Goal: Task Accomplishment & Management: Manage account settings

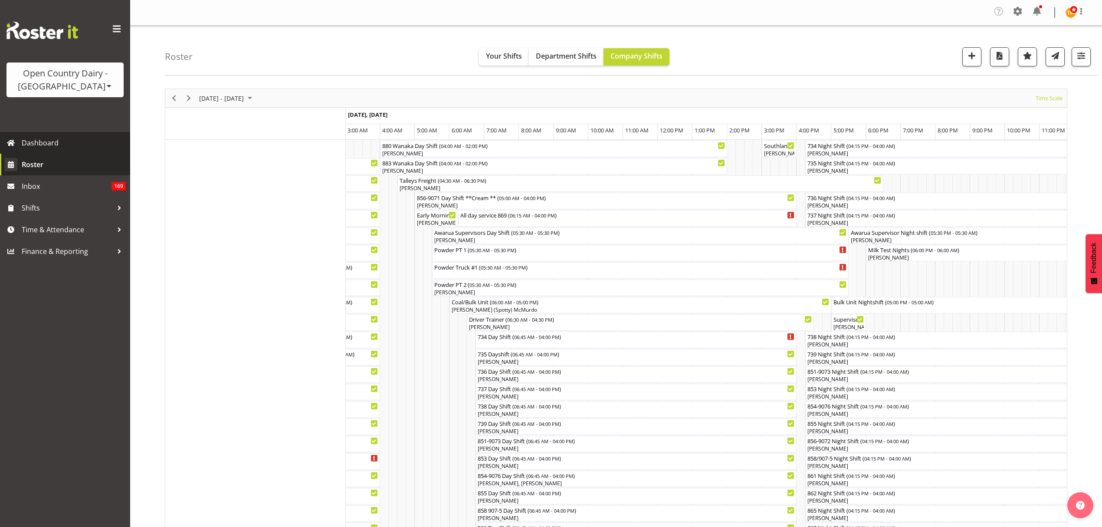
click at [47, 156] on link "Roster" at bounding box center [65, 165] width 130 height 22
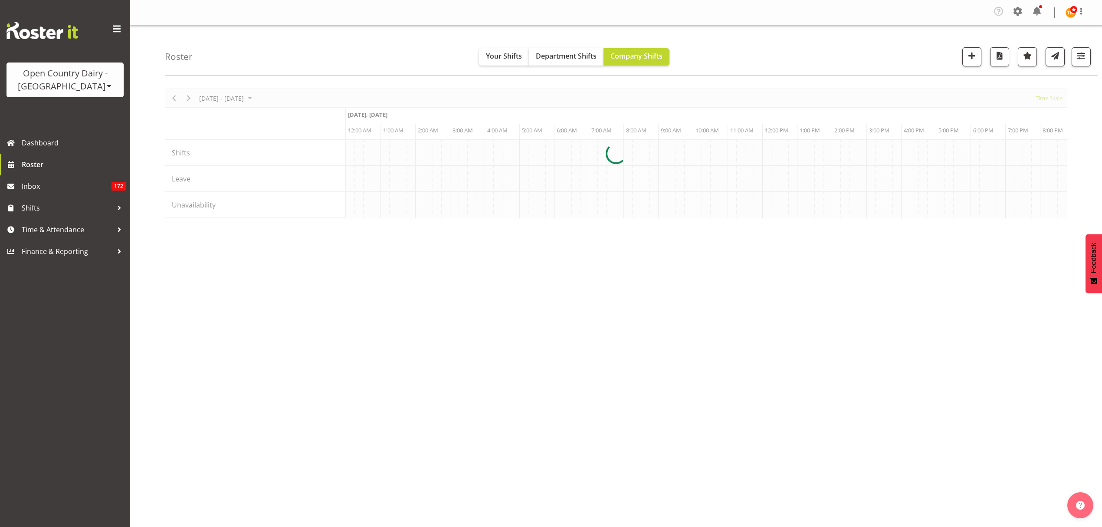
scroll to position [0, 1665]
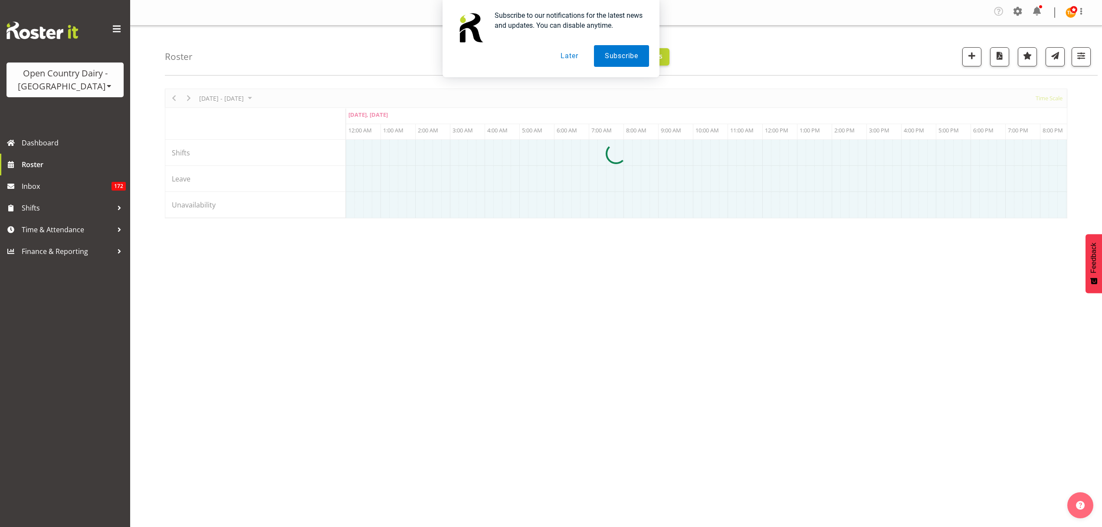
click at [559, 56] on button "Later" at bounding box center [568, 56] width 39 height 22
click at [564, 59] on button "Later" at bounding box center [568, 56] width 39 height 22
click at [572, 56] on button "Later" at bounding box center [568, 56] width 39 height 22
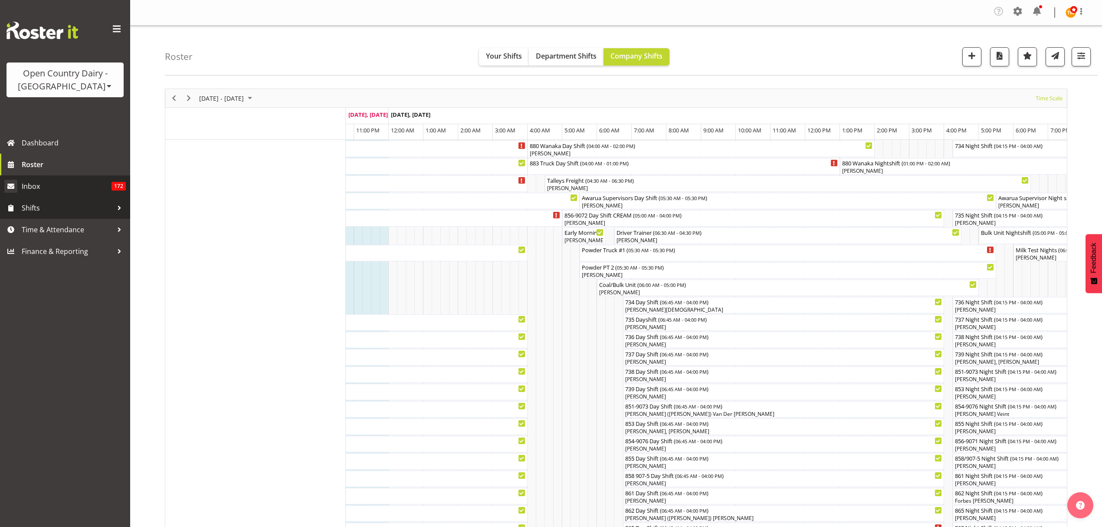
click at [32, 180] on span "Inbox" at bounding box center [67, 186] width 90 height 13
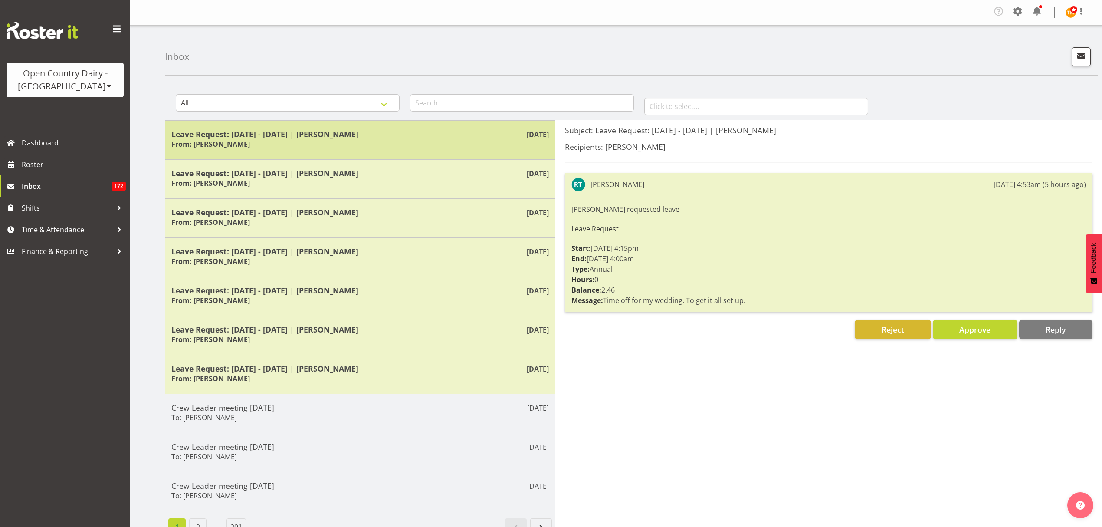
click at [341, 146] on div "Leave Request: 20/11/25 - 22/11/25 | Ryan Thompson From: Ryan Thompson" at bounding box center [359, 139] width 377 height 21
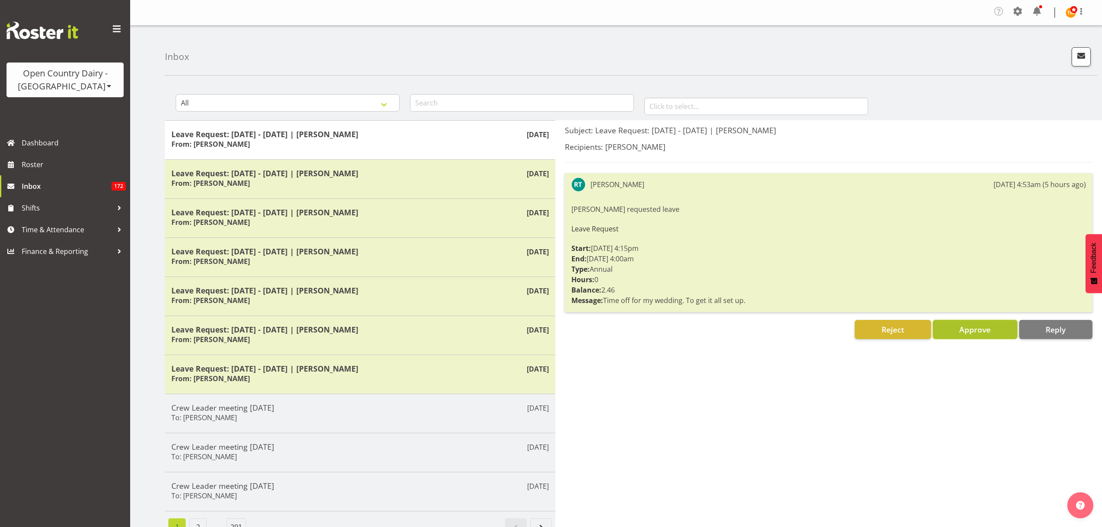
click at [967, 325] on span "Approve" at bounding box center [974, 329] width 31 height 10
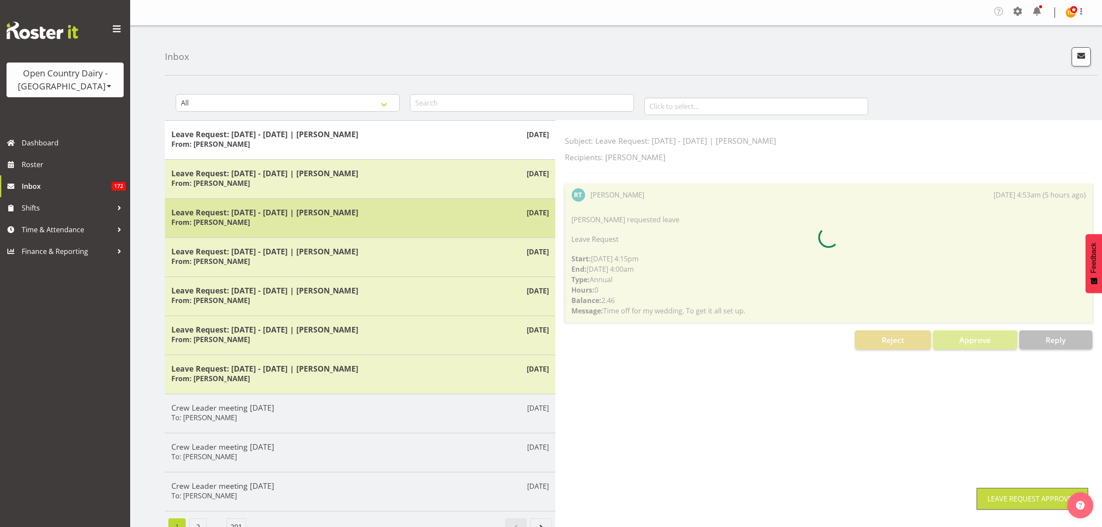
click at [330, 227] on div "Leave Request: 20/09/25 - 21/09/25 | Jason Soper From: Jason Soper" at bounding box center [359, 217] width 377 height 21
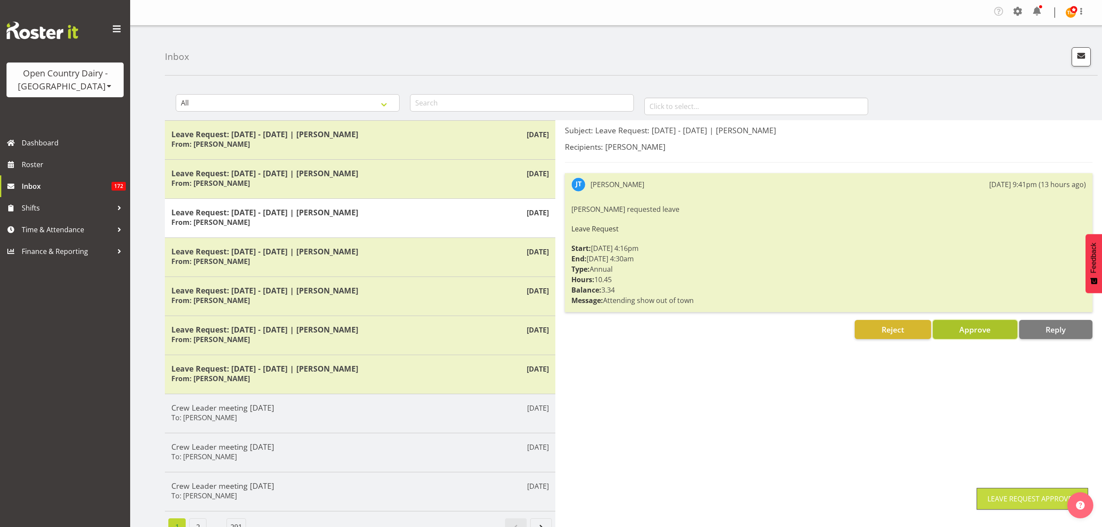
click at [975, 333] on span "Approve" at bounding box center [974, 329] width 31 height 10
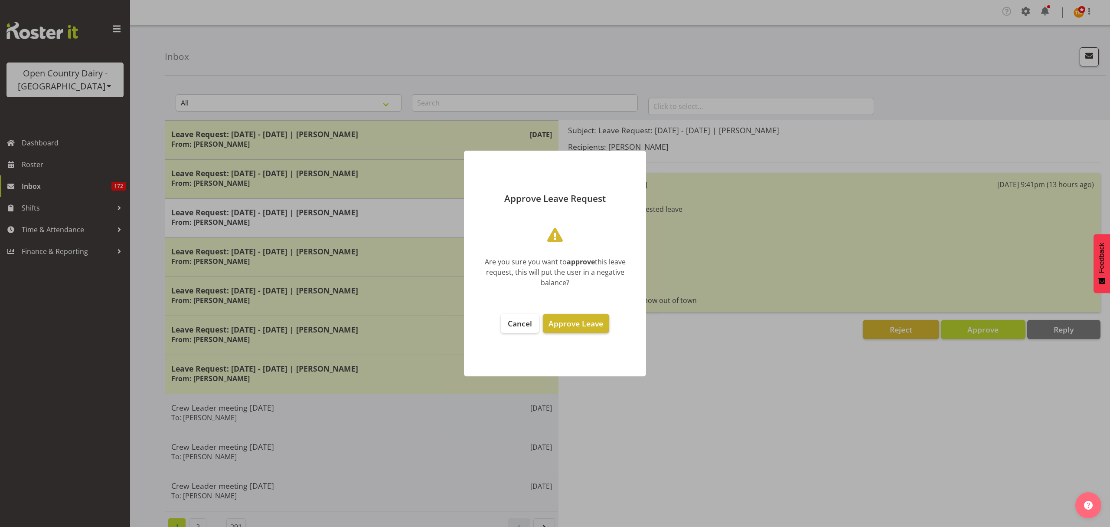
click at [571, 319] on span "Approve Leave" at bounding box center [576, 323] width 55 height 10
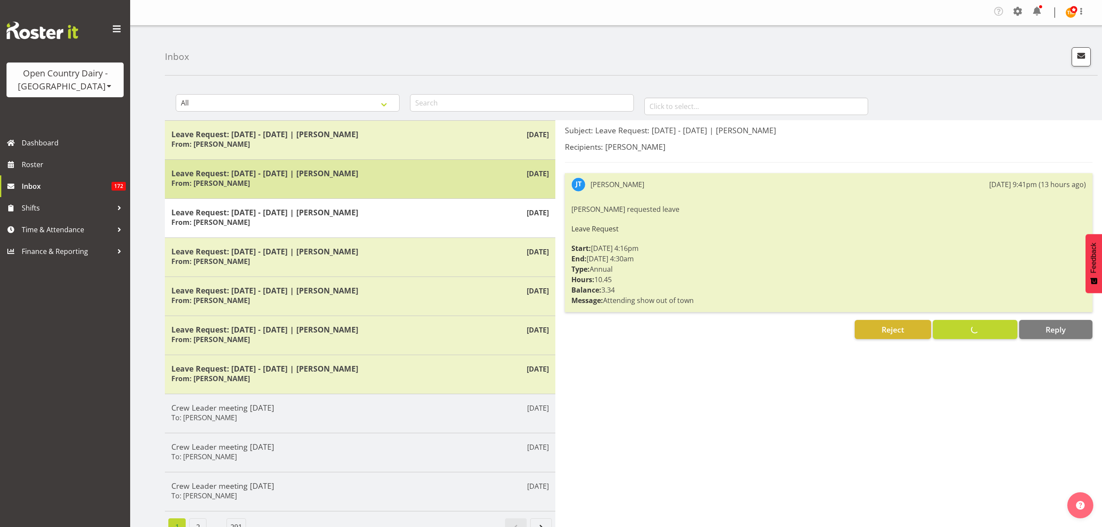
click at [361, 192] on div "Sep 10th Leave Request: 18/11/25 - 21/11/25 | Stacy MacAskill From: Stacy MacAs…" at bounding box center [360, 178] width 390 height 39
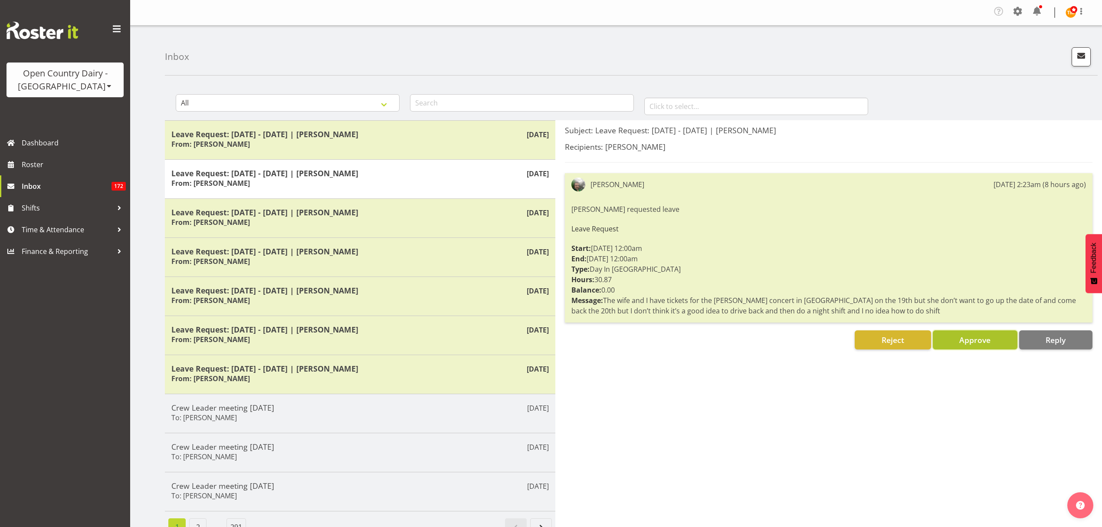
click at [960, 337] on span "Approve" at bounding box center [974, 339] width 31 height 10
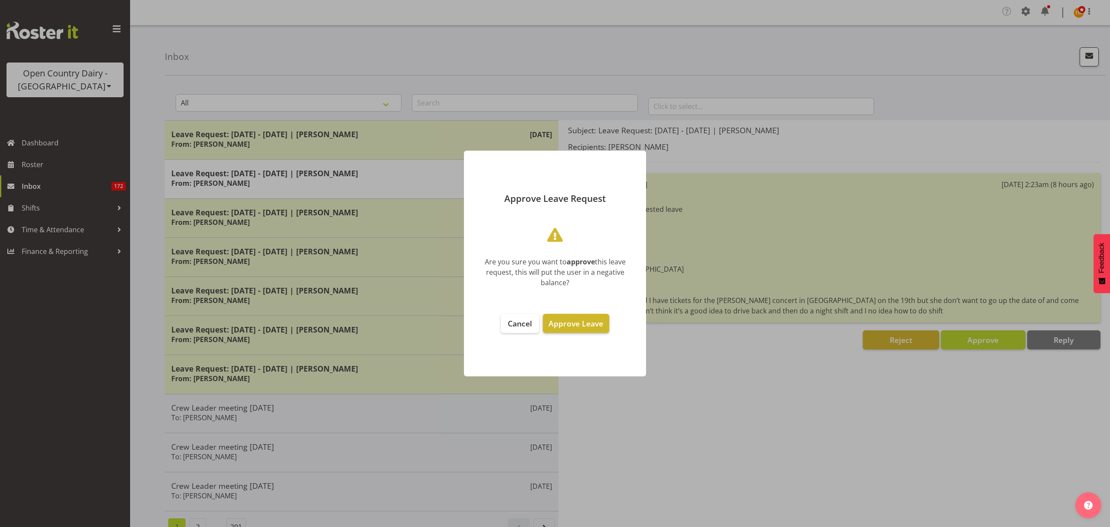
drag, startPoint x: 564, startPoint y: 317, endPoint x: 528, endPoint y: 303, distance: 39.0
click at [564, 317] on button "Approve Leave" at bounding box center [576, 323] width 66 height 19
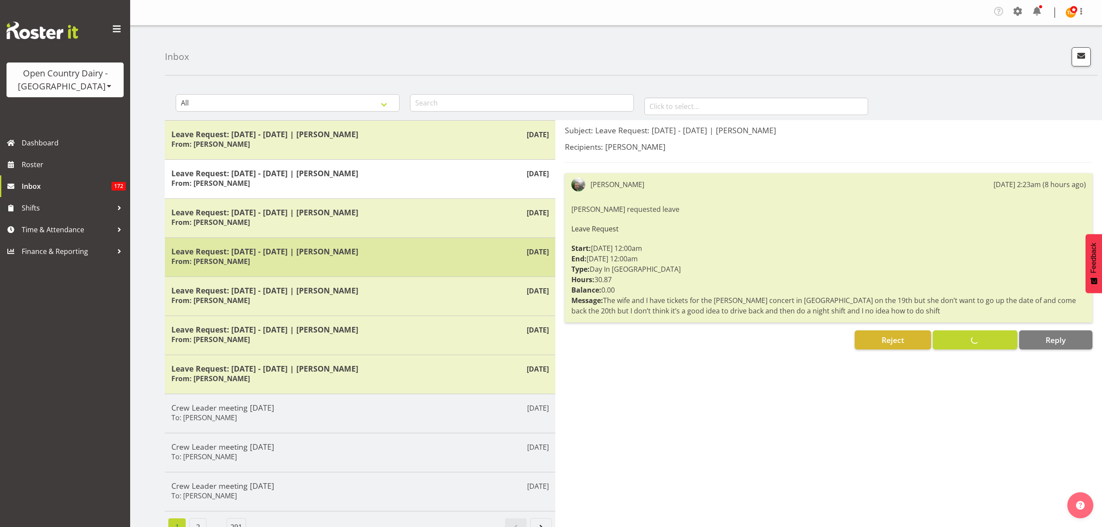
click at [357, 258] on div "Leave Request: 21/09/25 - 22/09/25 | Stacey Wilson From: Stacey Wilson" at bounding box center [359, 256] width 377 height 21
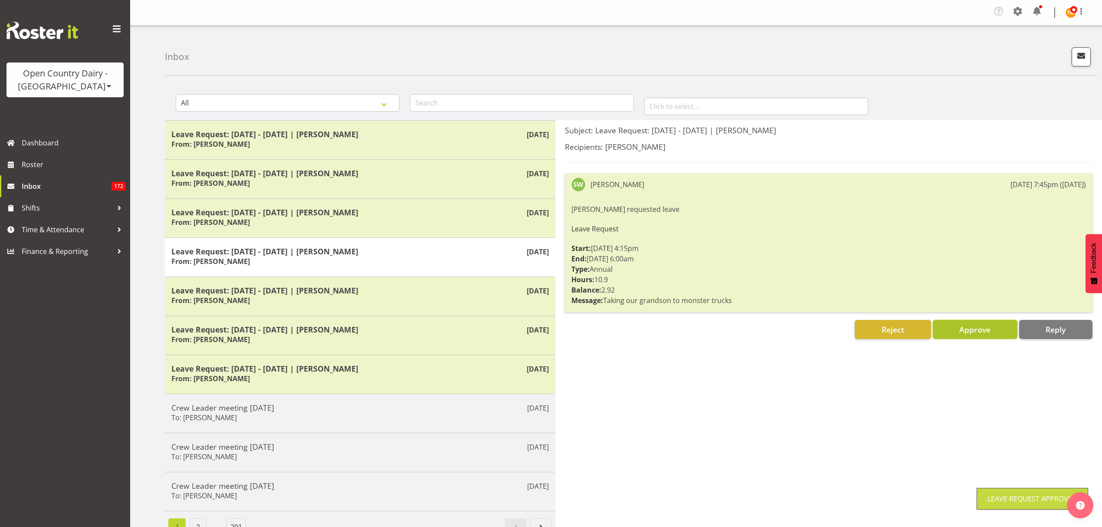
click at [978, 330] on span "Approve" at bounding box center [974, 329] width 31 height 10
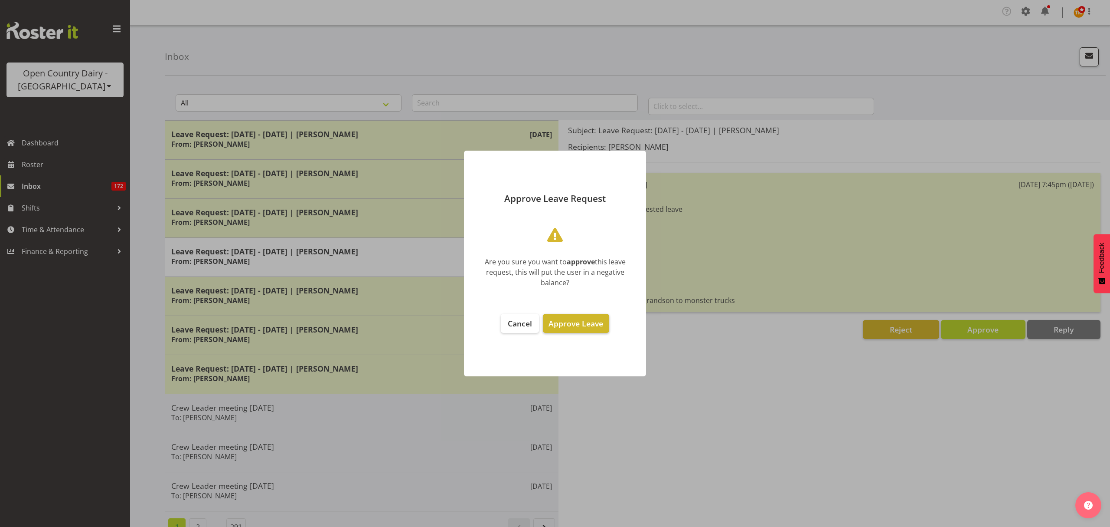
click at [571, 320] on span "Approve Leave" at bounding box center [576, 323] width 55 height 10
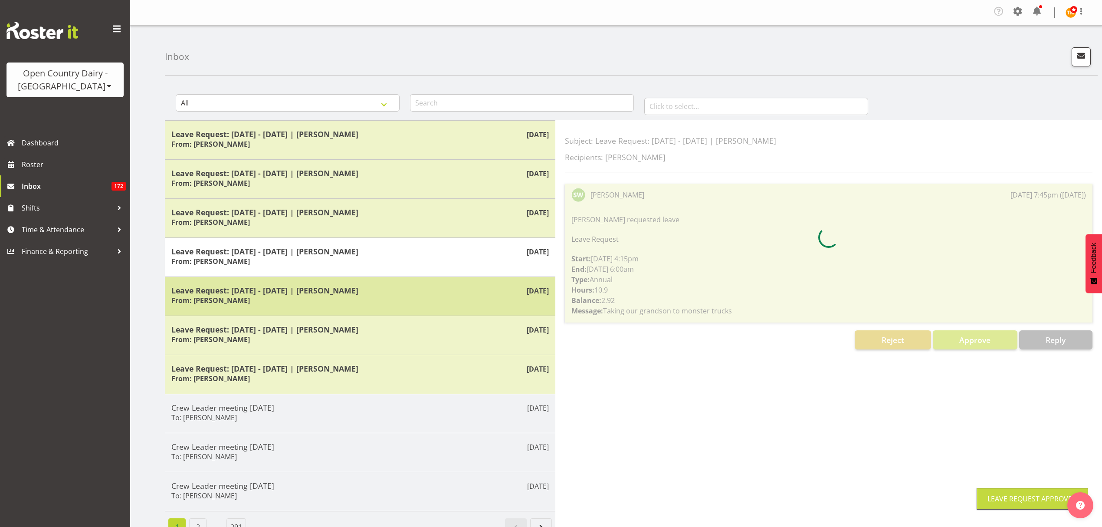
click at [330, 288] on h5 "Leave Request: 15/04/26 - 18/04/26 | Marcy Tuuta" at bounding box center [359, 290] width 377 height 10
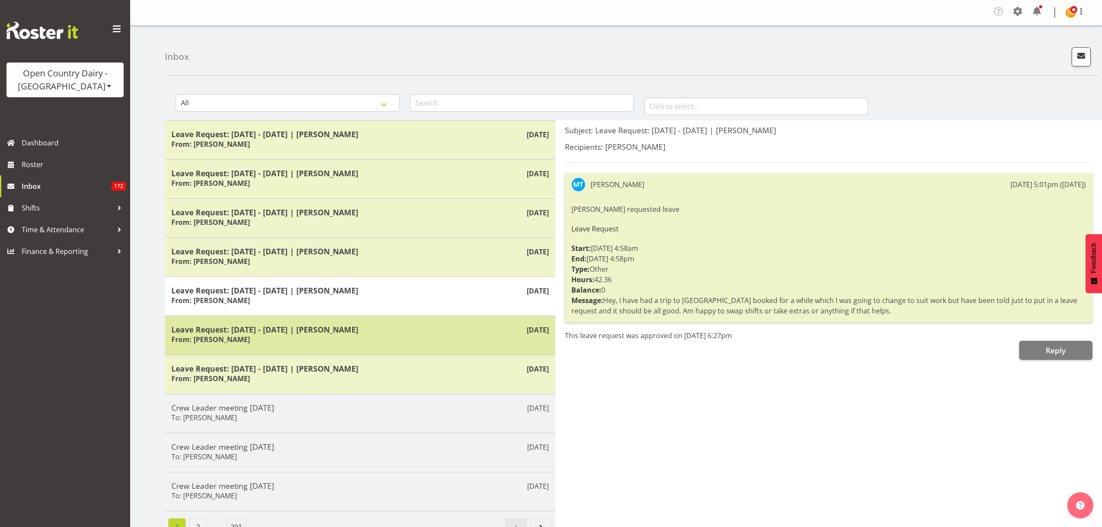
click at [361, 347] on div "Sep 4th Leave Request: 21/09/25 - 22/09/25 | Neil Peters From: Neil Peters" at bounding box center [360, 334] width 390 height 39
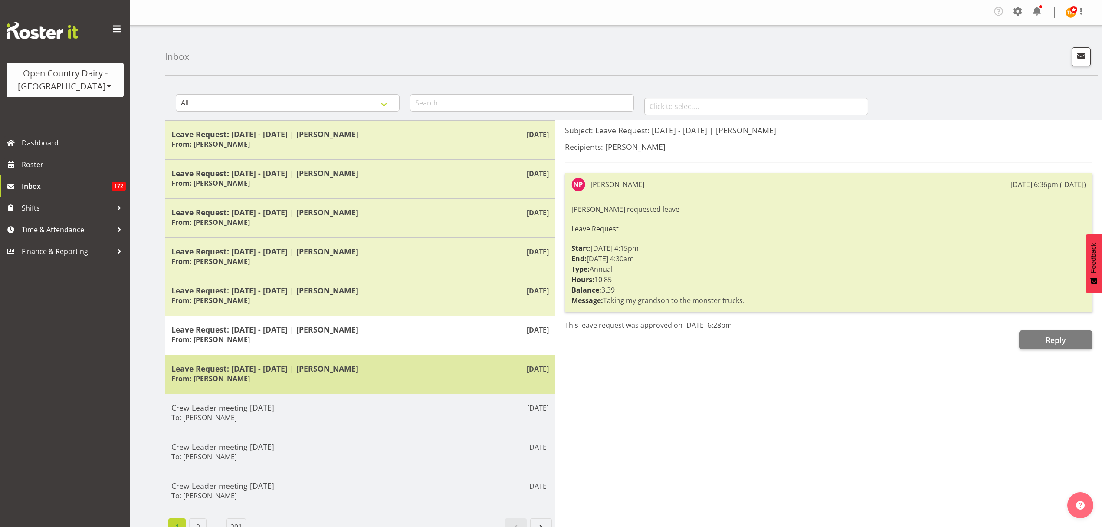
click at [363, 362] on div "Sep 3rd Leave Request: 03/09/25 - 04/09/25 | Jason Soper From: Jason Soper" at bounding box center [360, 373] width 390 height 39
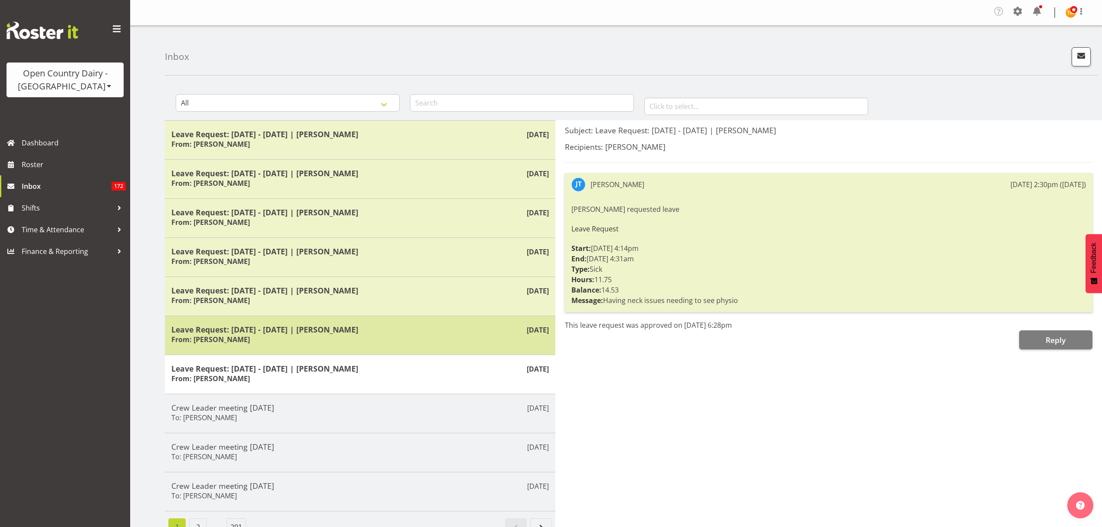
click at [343, 321] on div "Sep 4th Leave Request: 21/09/25 - 22/09/25 | Neil Peters From: Neil Peters" at bounding box center [360, 334] width 390 height 39
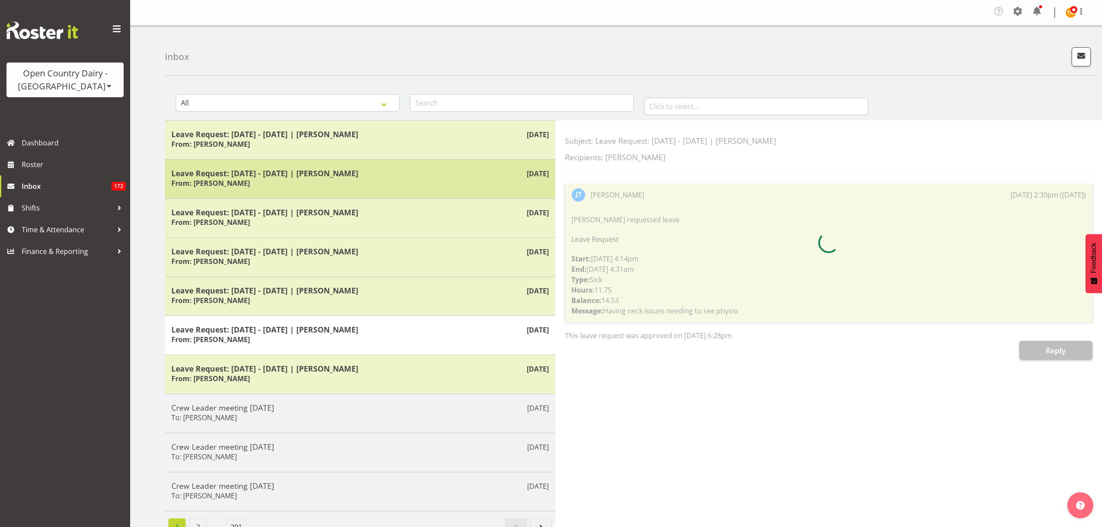
click at [349, 191] on div "Sep 10th Leave Request: 18/11/25 - 21/11/25 | Stacy MacAskill From: Stacy MacAs…" at bounding box center [360, 178] width 390 height 39
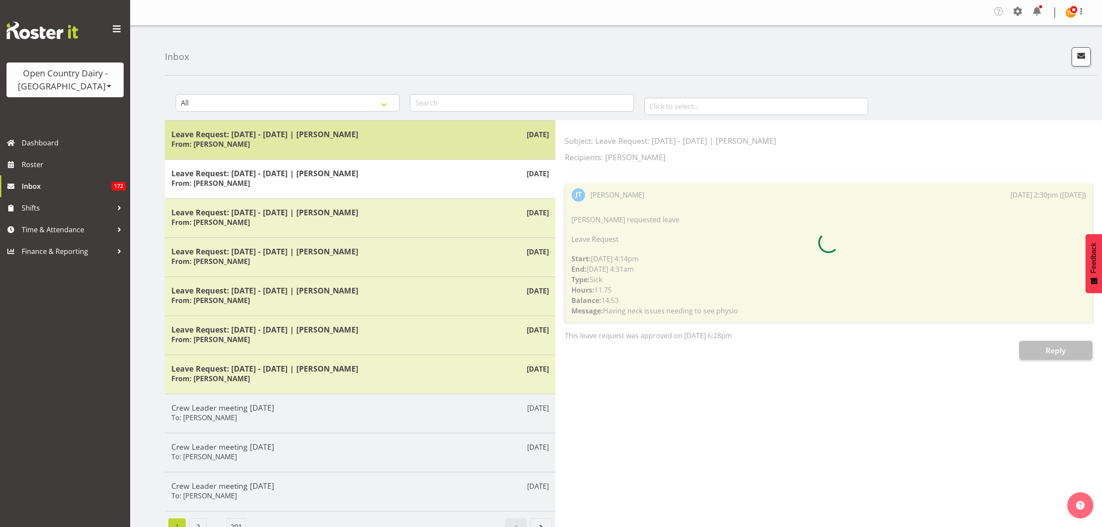
click at [343, 147] on div "Leave Request: 20/11/25 - 22/11/25 | Ryan Thompson From: Ryan Thompson" at bounding box center [359, 139] width 377 height 21
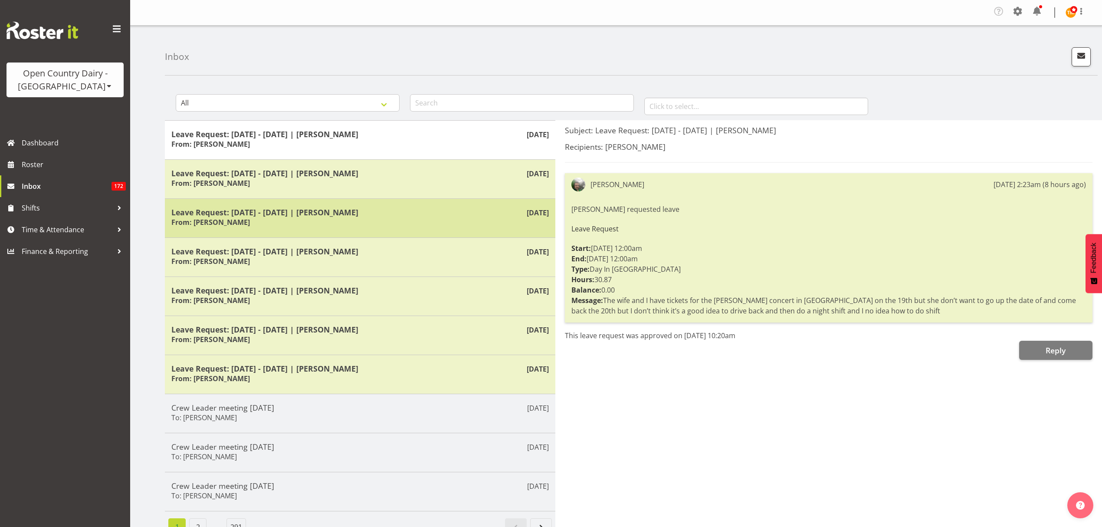
scroll to position [20, 0]
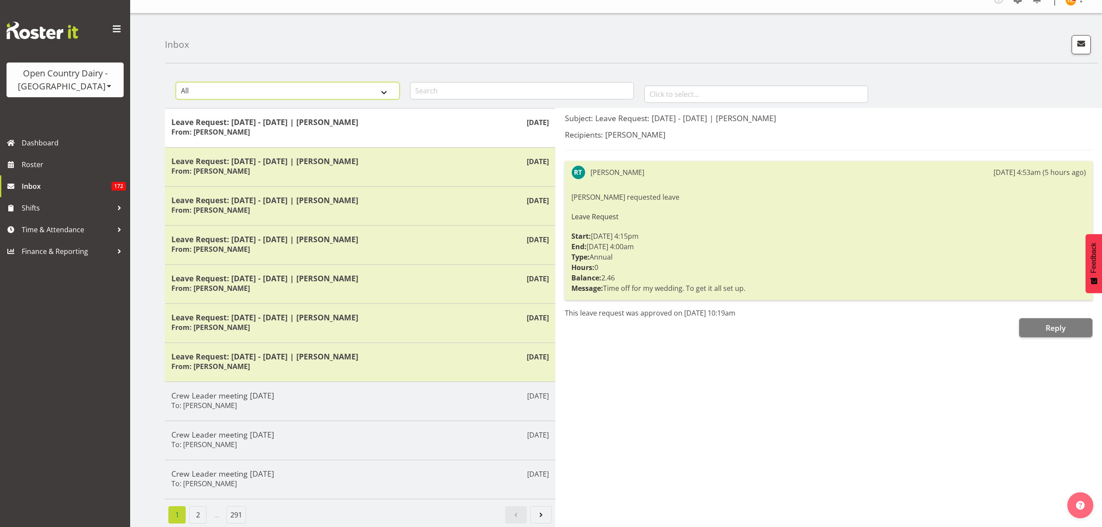
click at [252, 92] on select "All General Shift Offers Shift Swap Offers Leave Requests" at bounding box center [288, 90] width 224 height 17
select select "leave-request"
click at [176, 95] on select "All General Shift Offers Shift Swap Offers Leave Requests" at bounding box center [288, 90] width 224 height 17
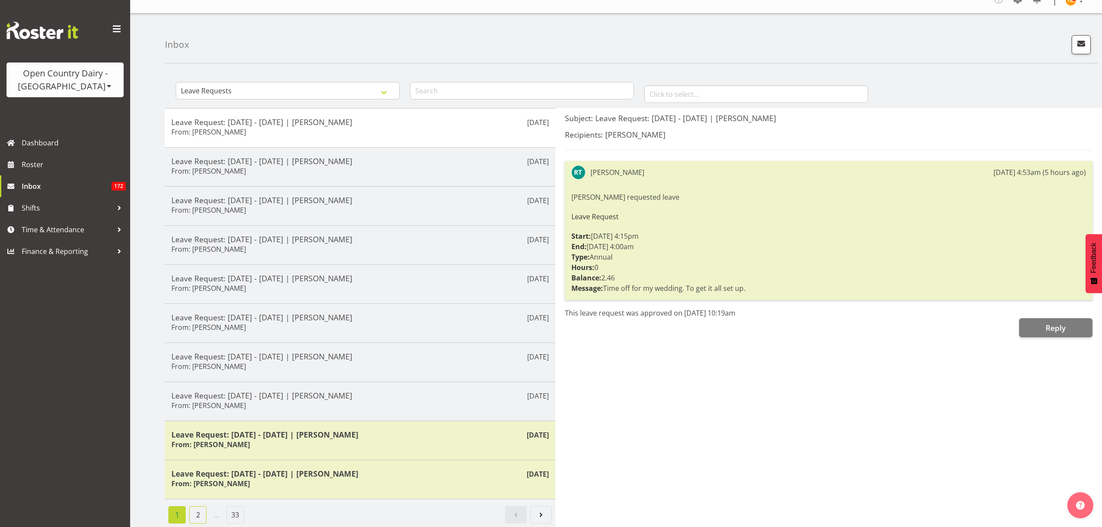
click at [199, 506] on link "2" at bounding box center [197, 514] width 17 height 17
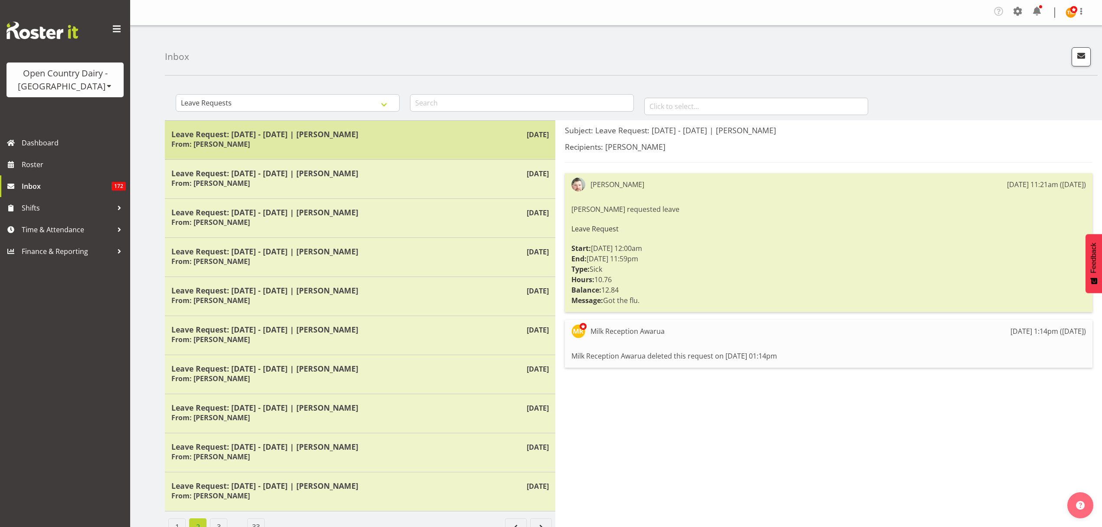
click at [259, 146] on div "Leave Request: 01/09/25 - 01/09/25 | Tom Rahl From: Tom Rahl" at bounding box center [359, 139] width 377 height 21
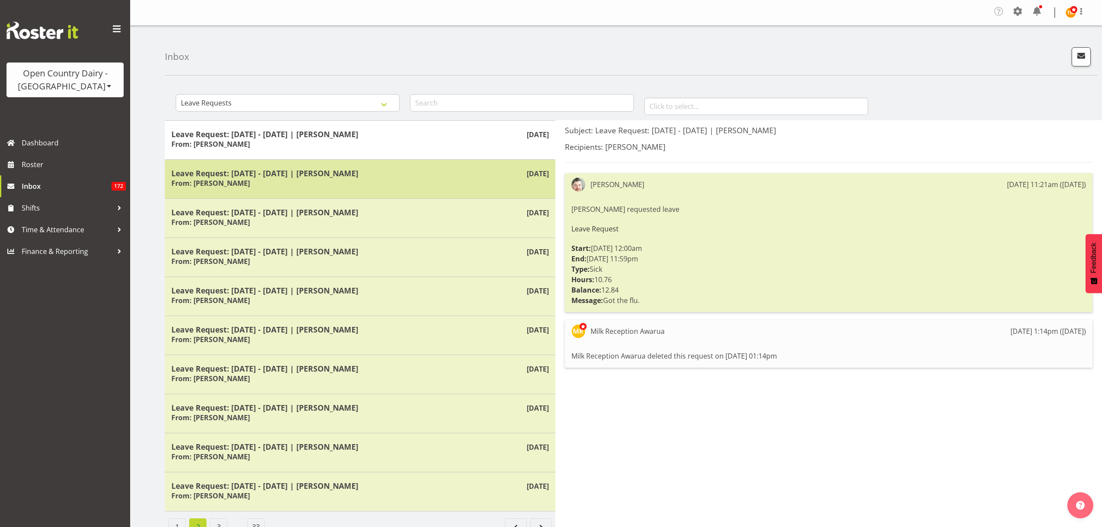
click at [287, 185] on div "Leave Request: 29/08/25 - 30/08/25 | Peter Wieczorek From: Peter Wieczorek" at bounding box center [359, 178] width 377 height 21
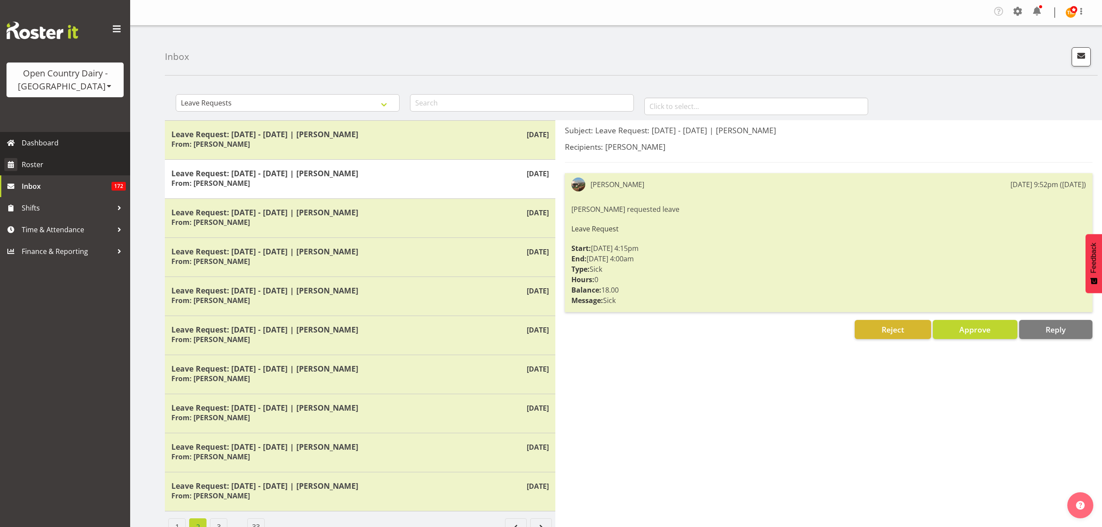
click at [73, 171] on link "Roster" at bounding box center [65, 165] width 130 height 22
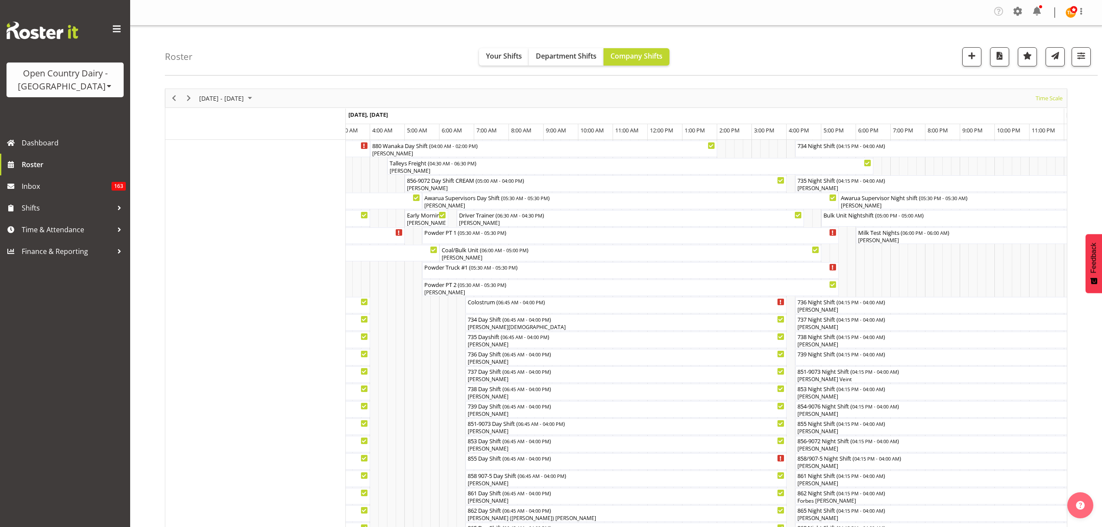
click at [209, 63] on div "Roster Your Shifts Department Shifts Company Shifts All Locations Clear Awarua …" at bounding box center [631, 51] width 932 height 50
click at [188, 98] on span "Next" at bounding box center [188, 98] width 10 height 11
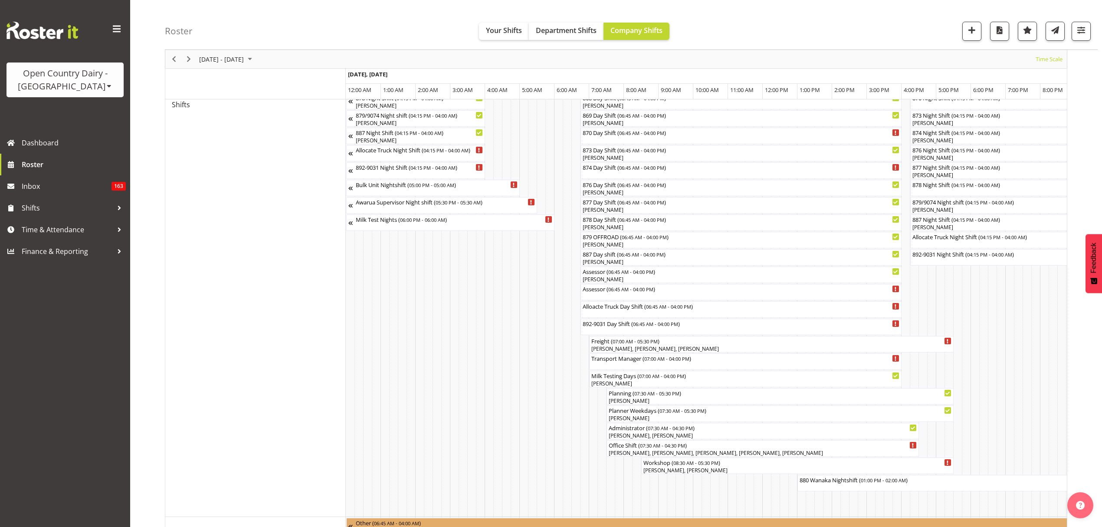
scroll to position [462, 0]
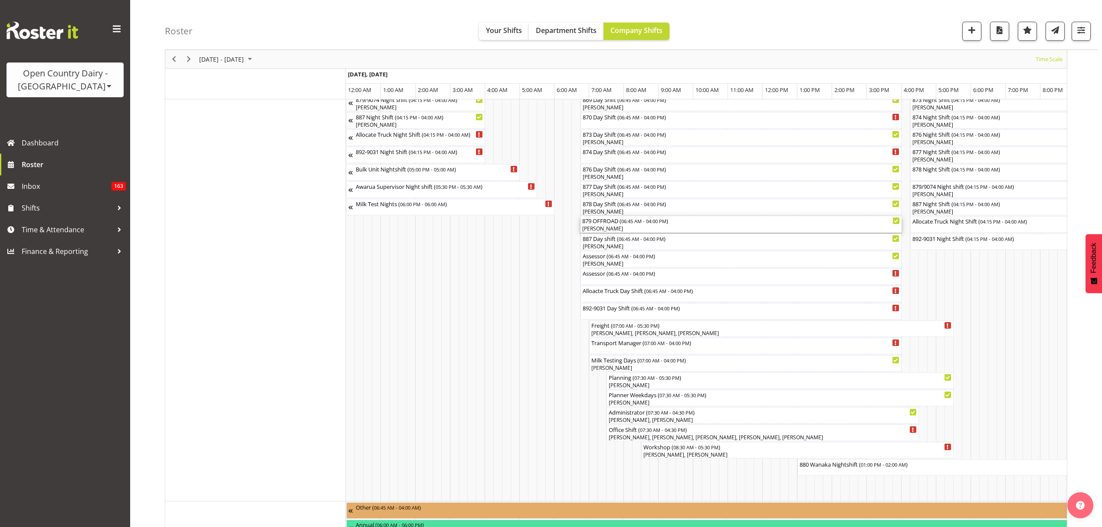
click at [652, 228] on div "[PERSON_NAME]" at bounding box center [740, 229] width 317 height 8
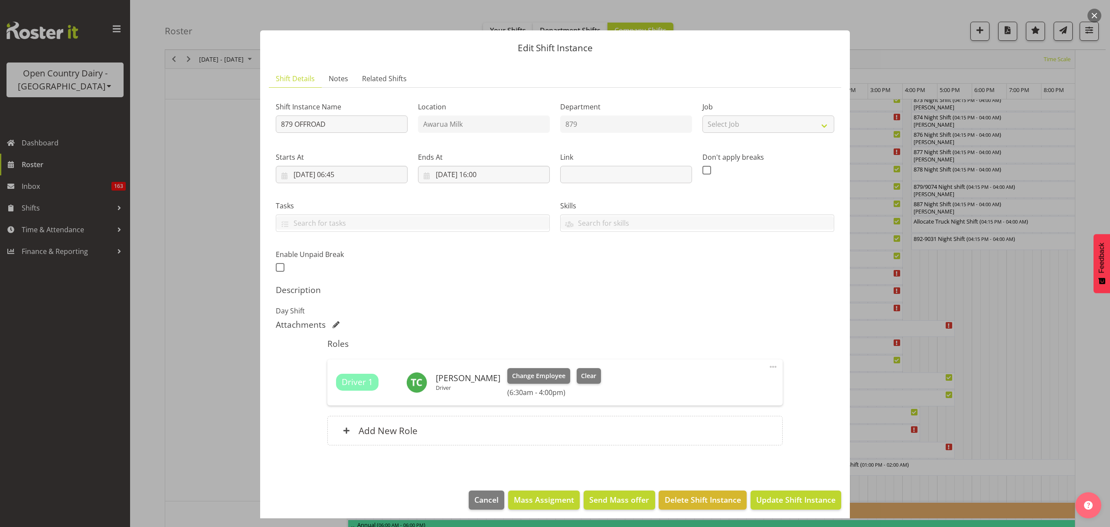
click at [878, 75] on div at bounding box center [555, 263] width 1110 height 527
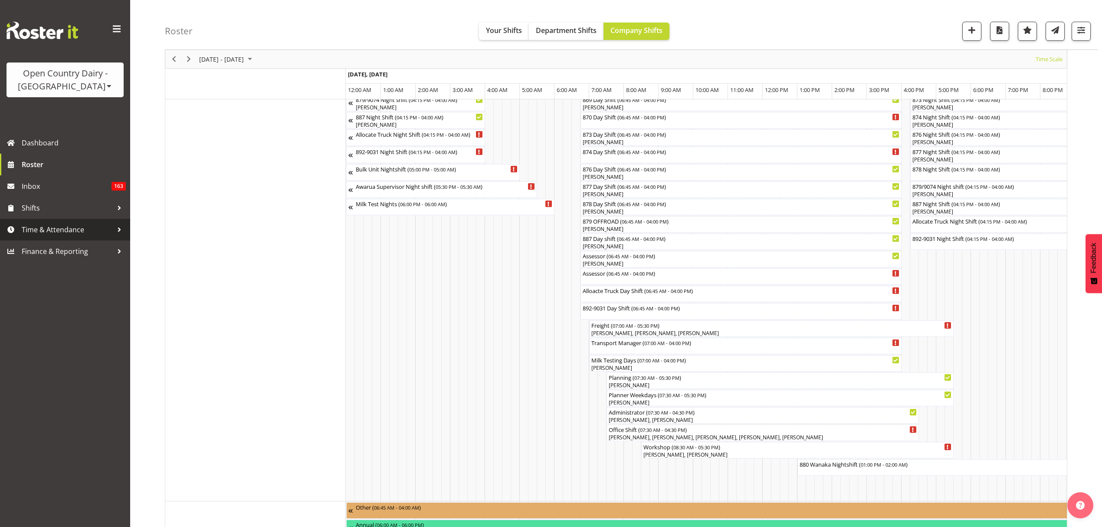
click at [45, 230] on span "Time & Attendance" at bounding box center [67, 229] width 91 height 13
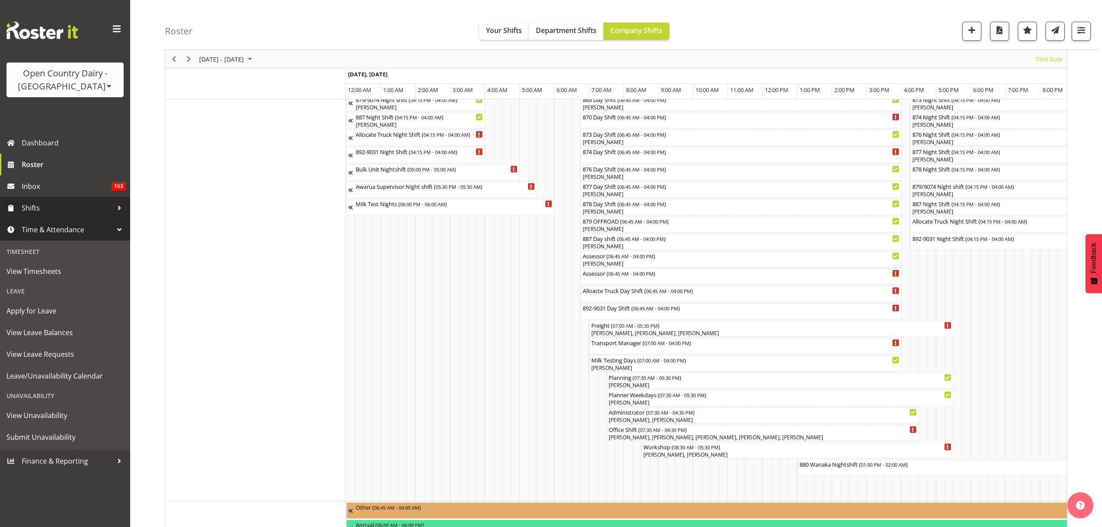
click at [44, 214] on span "Shifts" at bounding box center [67, 207] width 91 height 13
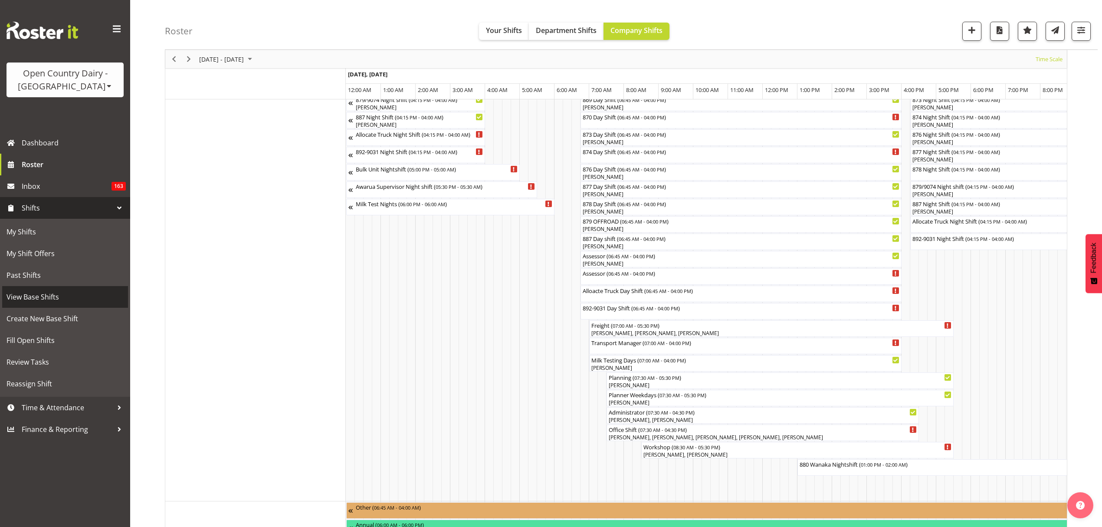
click at [56, 292] on span "View Base Shifts" at bounding box center [65, 296] width 117 height 13
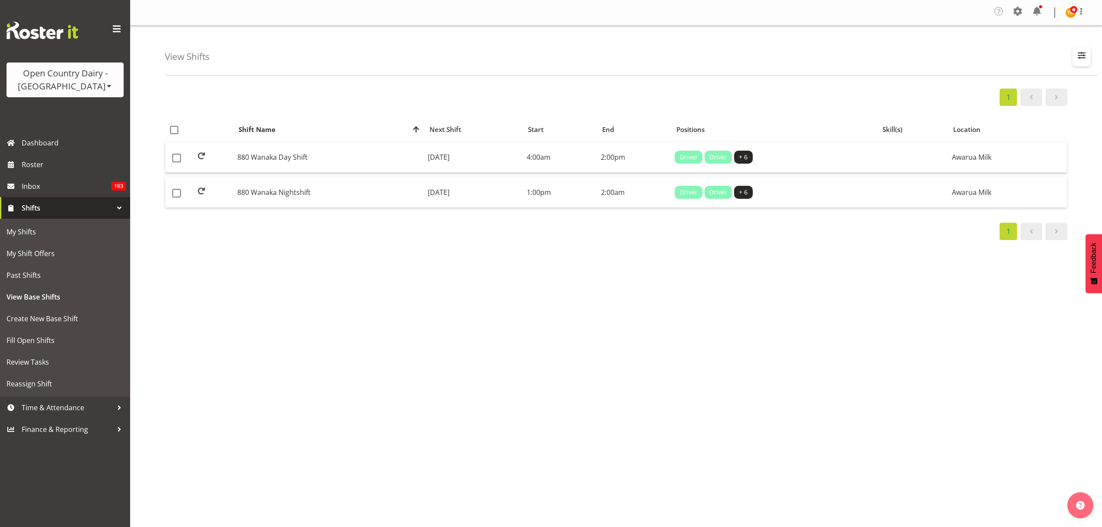
click at [1085, 56] on span "button" at bounding box center [1081, 54] width 11 height 11
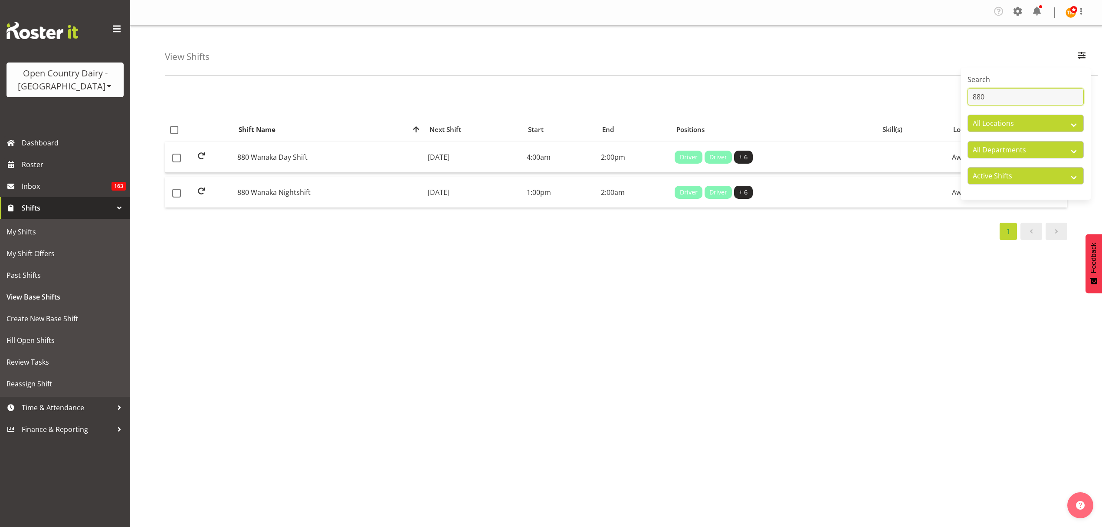
click at [1040, 96] on input "880" at bounding box center [1025, 96] width 116 height 17
type input "879"
click at [774, 82] on div "View Shifts Search 879 All Locations Awarua Milk Awarua Office Freight Horotiu …" at bounding box center [615, 227] width 971 height 403
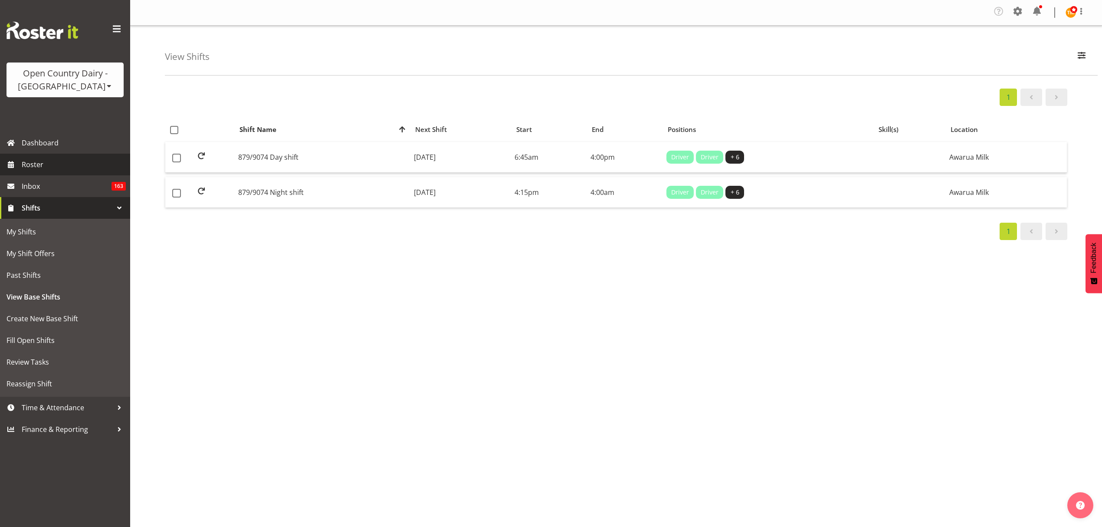
click at [74, 169] on span "Roster" at bounding box center [74, 164] width 104 height 13
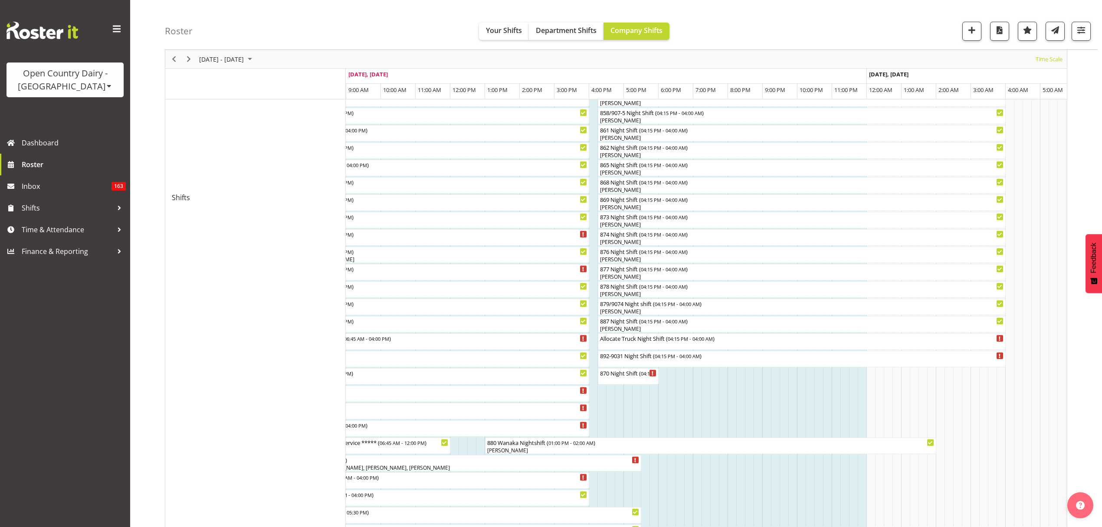
scroll to position [405, 0]
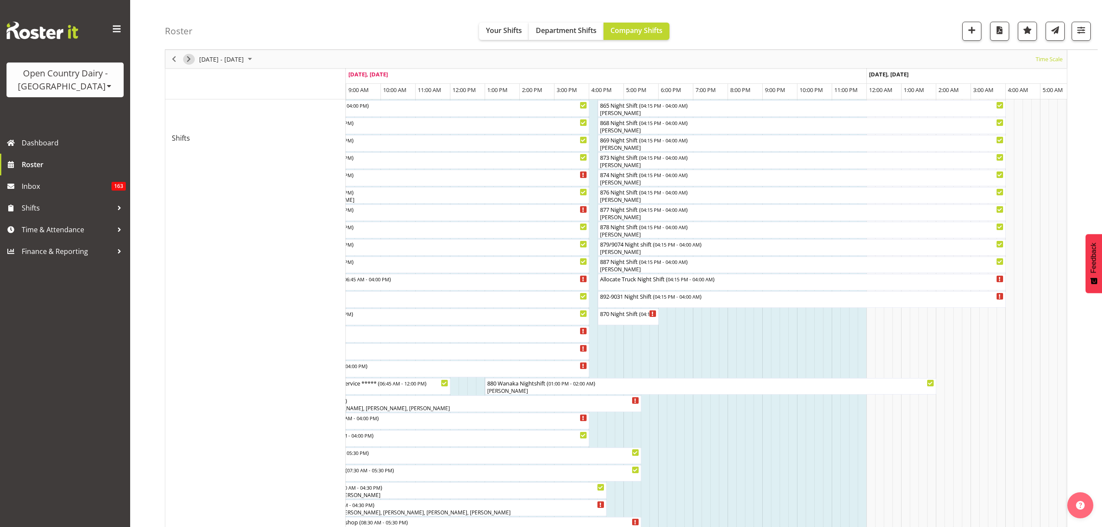
click at [187, 59] on span "Next" at bounding box center [188, 59] width 10 height 11
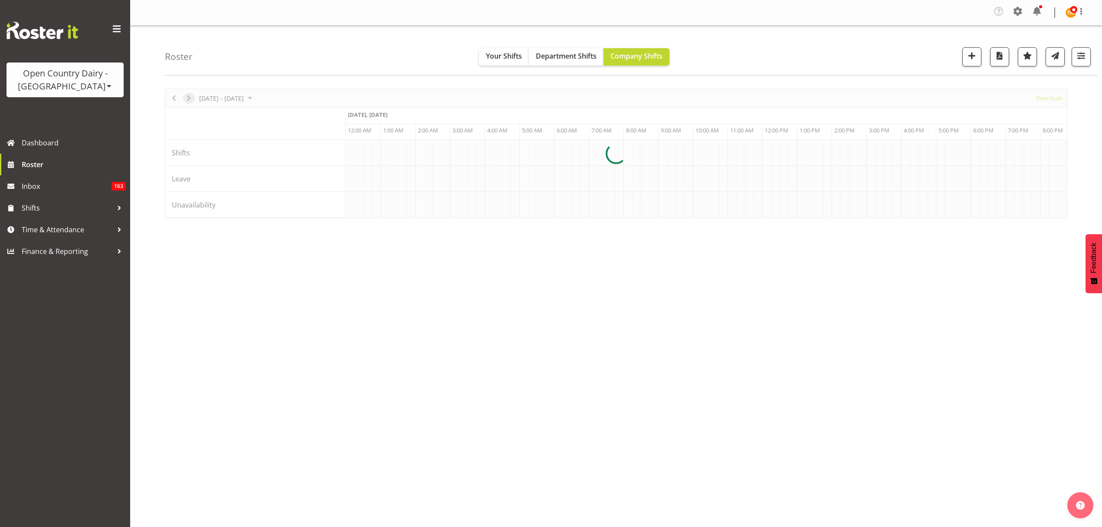
scroll to position [0, 0]
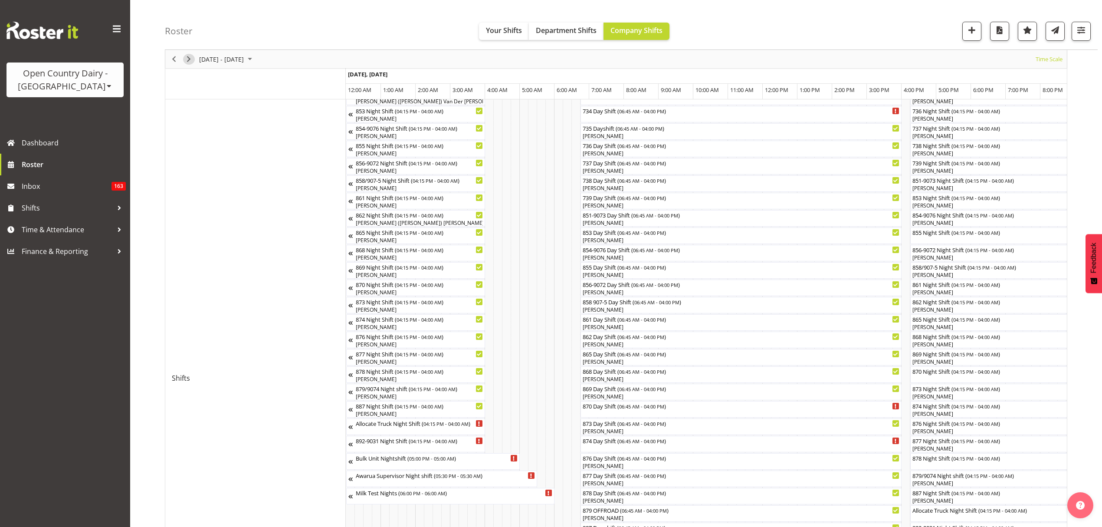
scroll to position [231, 0]
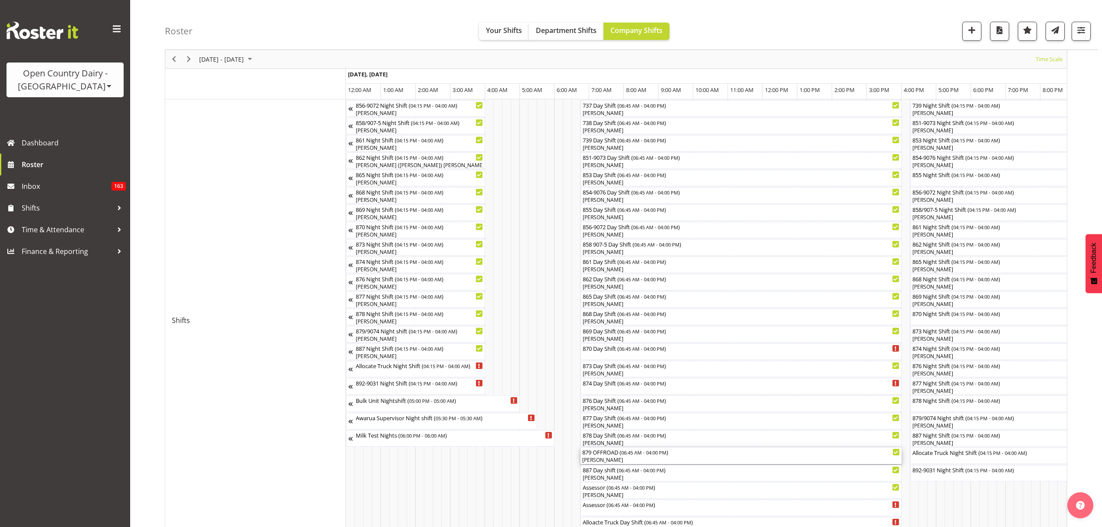
click at [665, 461] on div "Tony Corr" at bounding box center [740, 460] width 317 height 8
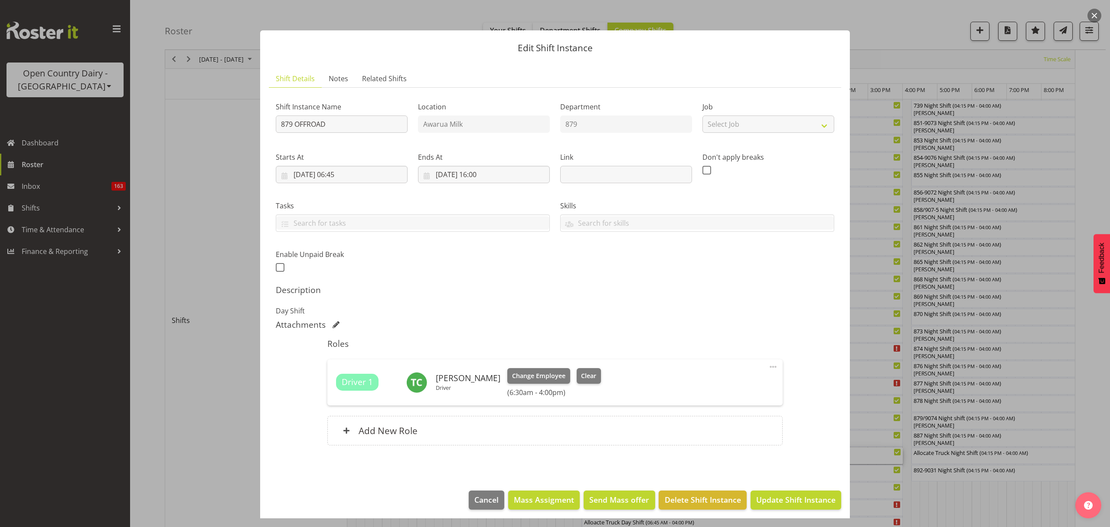
click at [909, 339] on div at bounding box center [555, 263] width 1110 height 527
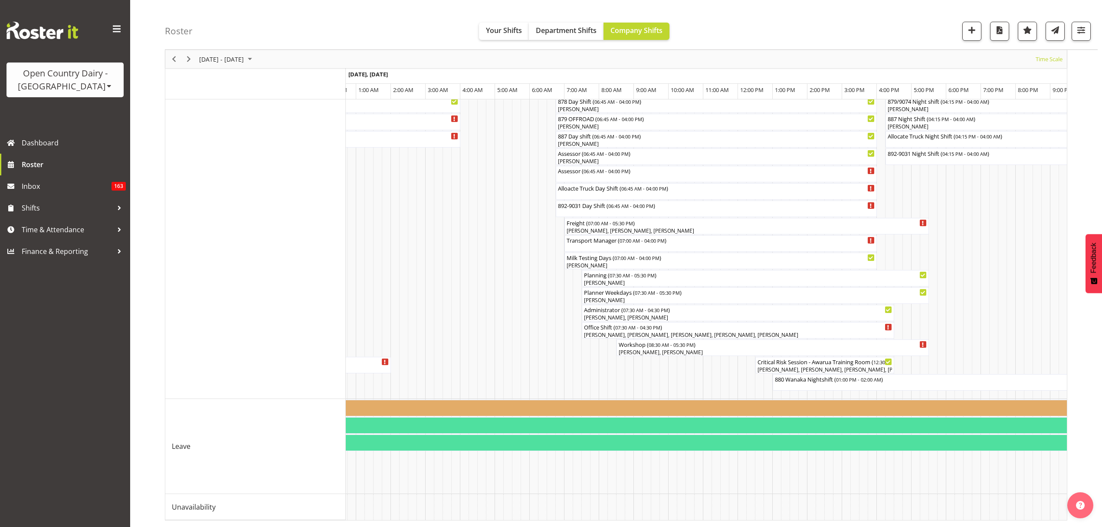
scroll to position [574, 0]
click at [63, 211] on span "Shifts" at bounding box center [67, 207] width 91 height 13
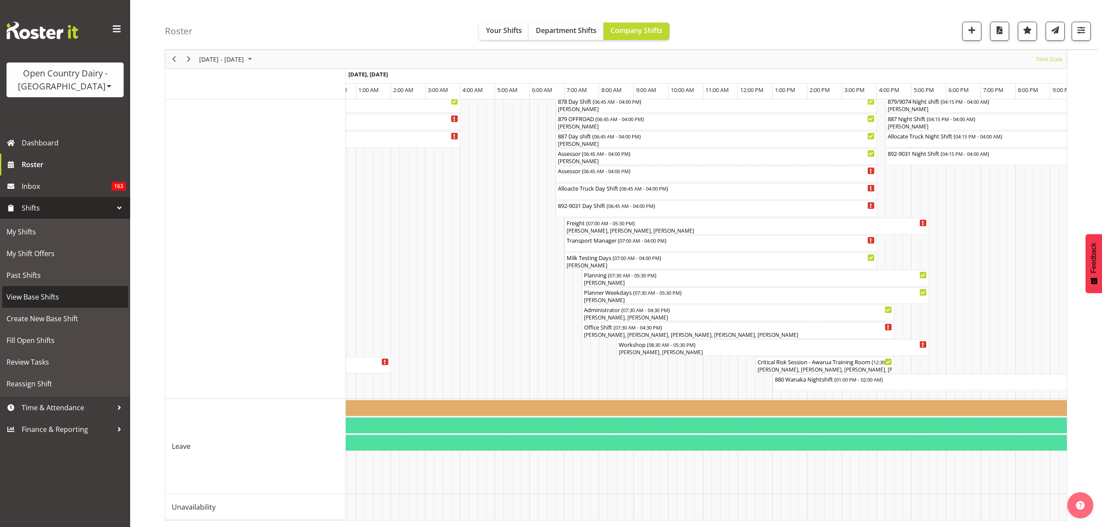
click at [59, 299] on span "View Base Shifts" at bounding box center [65, 296] width 117 height 13
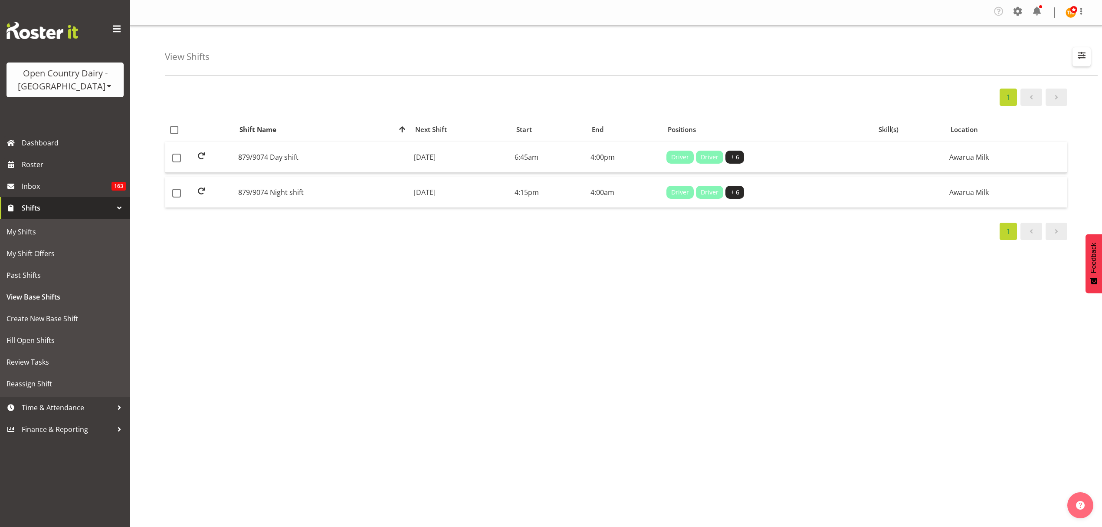
click at [1077, 61] on span "button" at bounding box center [1081, 54] width 11 height 11
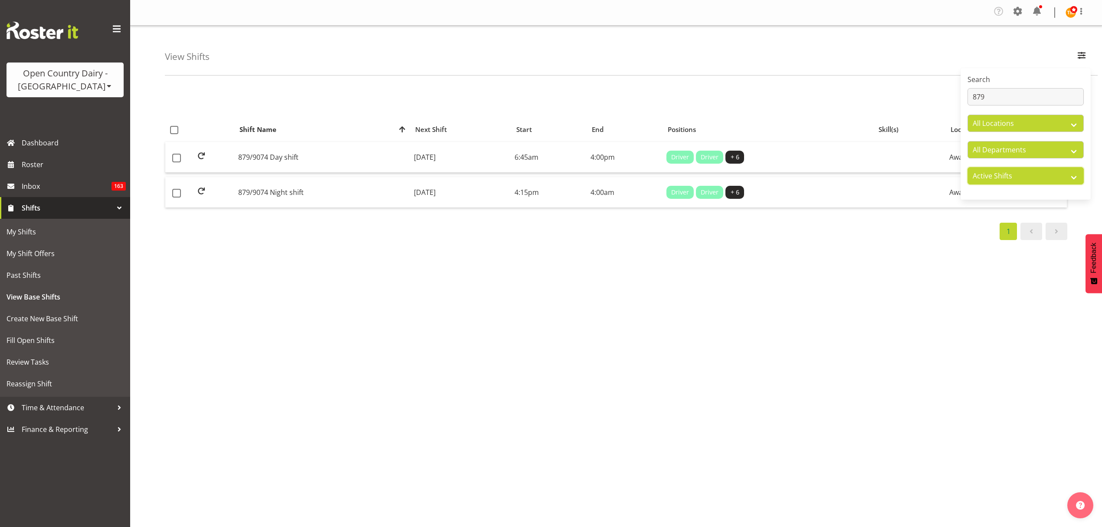
click at [1050, 177] on select "Active Shifts Inactive Shifts" at bounding box center [1025, 175] width 116 height 17
click at [967, 167] on select "Active Shifts Inactive Shifts" at bounding box center [1025, 175] width 116 height 17
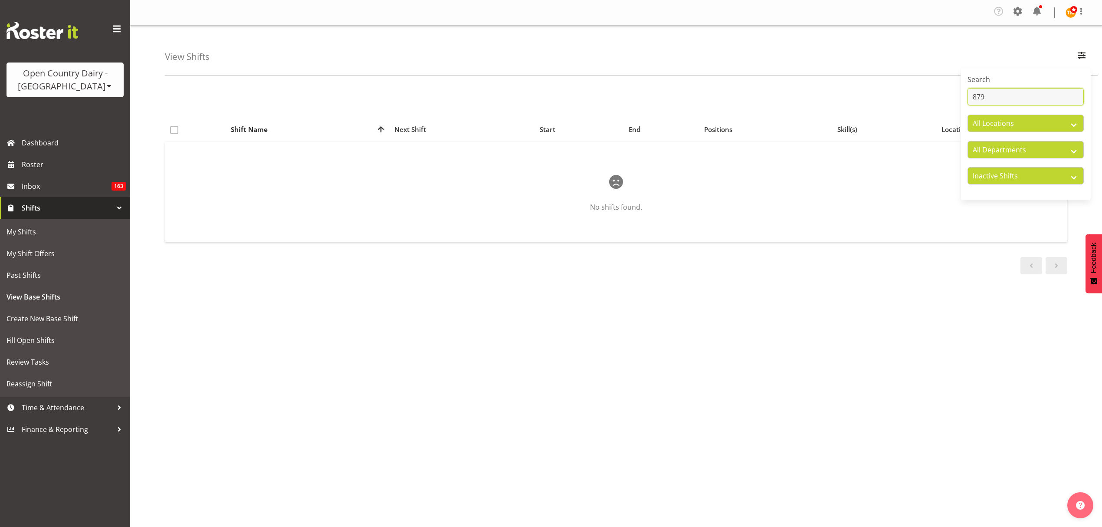
click at [1059, 89] on input "879" at bounding box center [1025, 96] width 116 height 17
click at [1057, 171] on select "Active Shifts Inactive Shifts" at bounding box center [1025, 175] width 116 height 17
select select "active"
click at [967, 167] on select "Active Shifts Inactive Shifts" at bounding box center [1025, 175] width 116 height 17
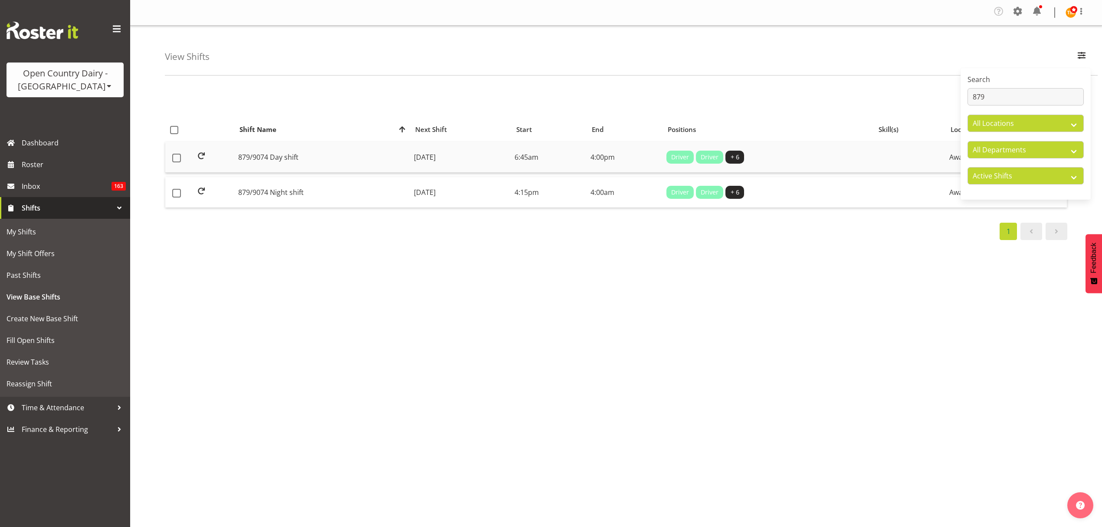
click at [321, 163] on td "879/9074 Day shift" at bounding box center [323, 157] width 176 height 31
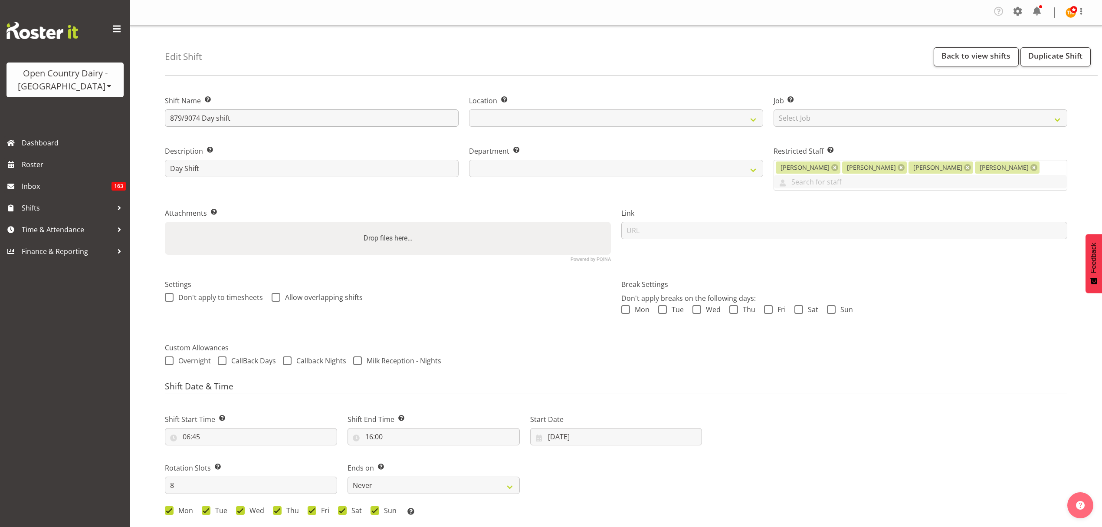
select select
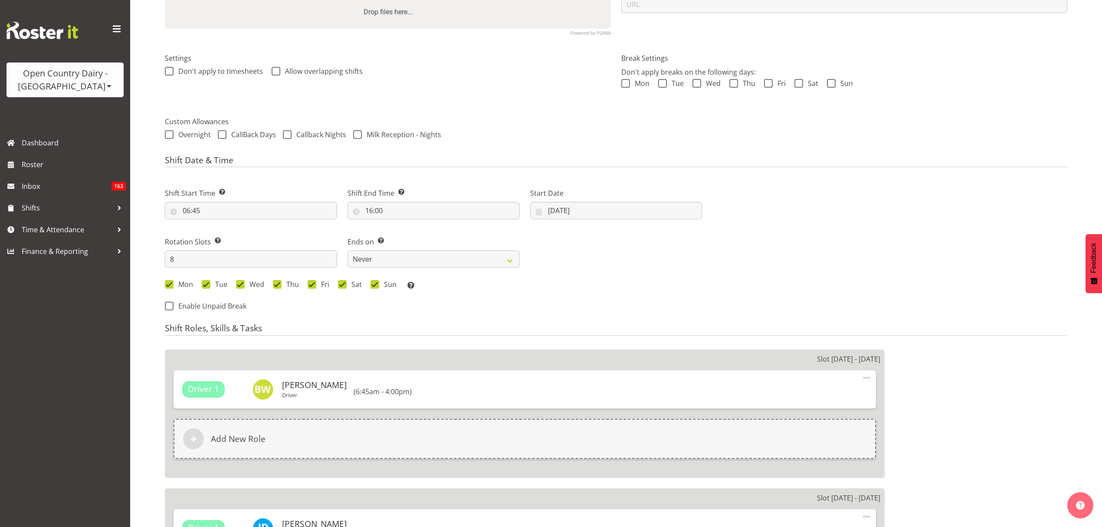
select select
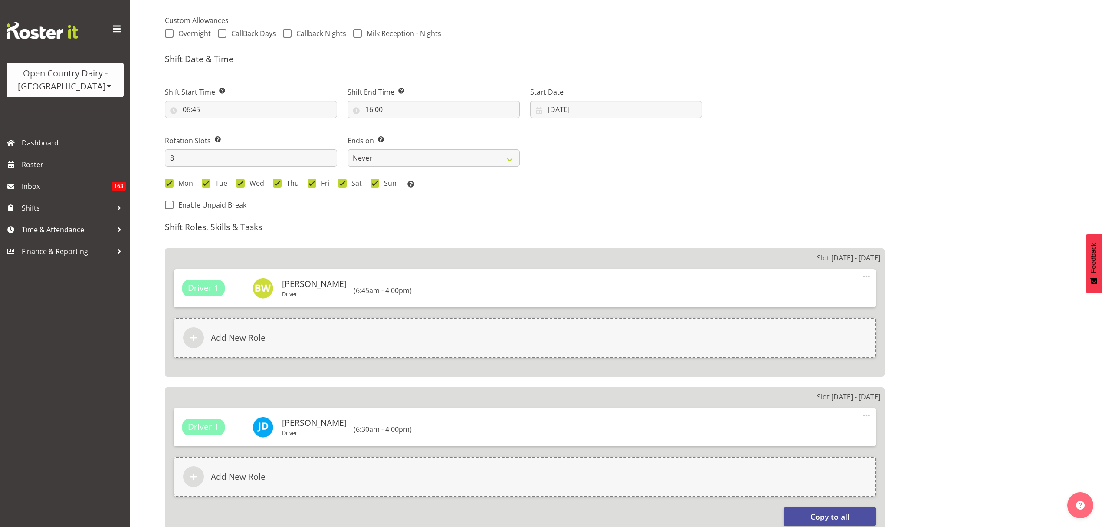
select select
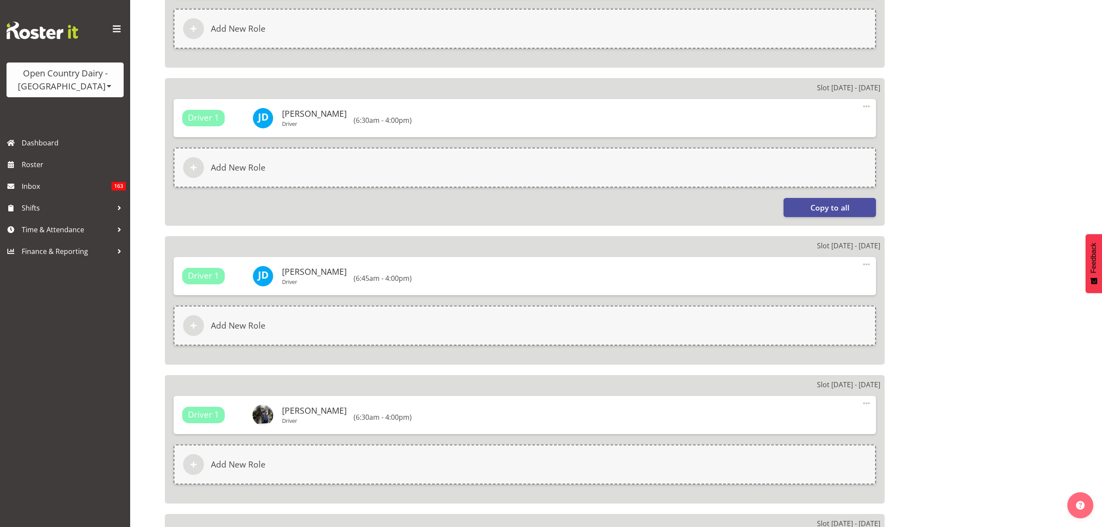
select select
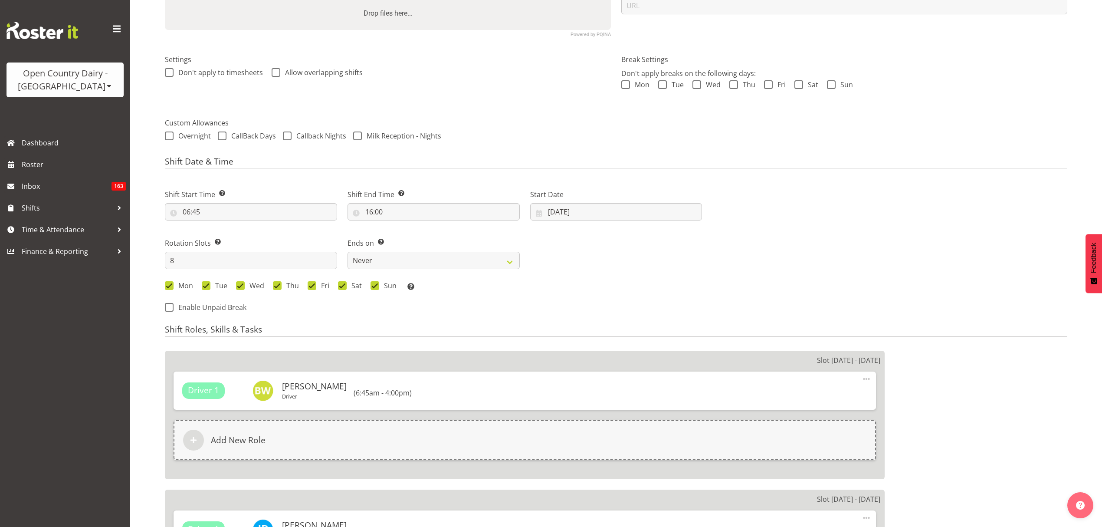
scroll to position [115, 0]
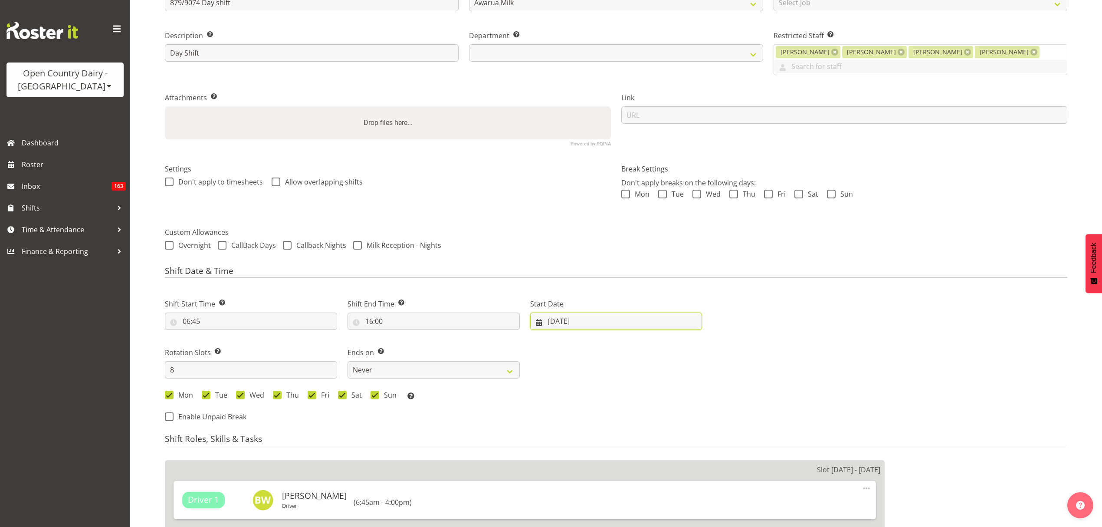
click at [563, 312] on input "25/08/2025" at bounding box center [616, 320] width 172 height 17
click at [665, 341] on span at bounding box center [670, 346] width 10 height 10
select select "8"
click at [571, 420] on span "15" at bounding box center [573, 424] width 7 height 8
select select
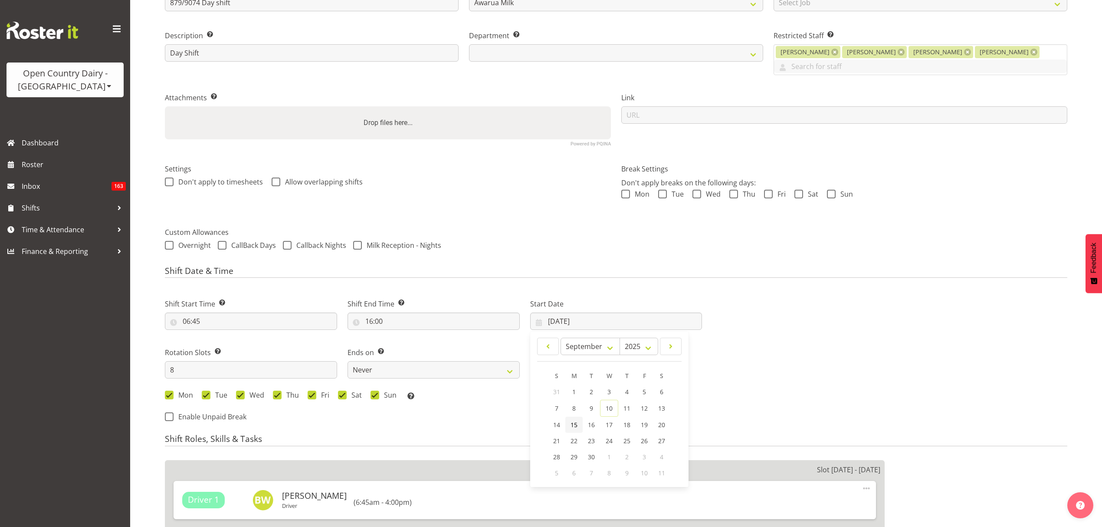
type input "15/09/2025"
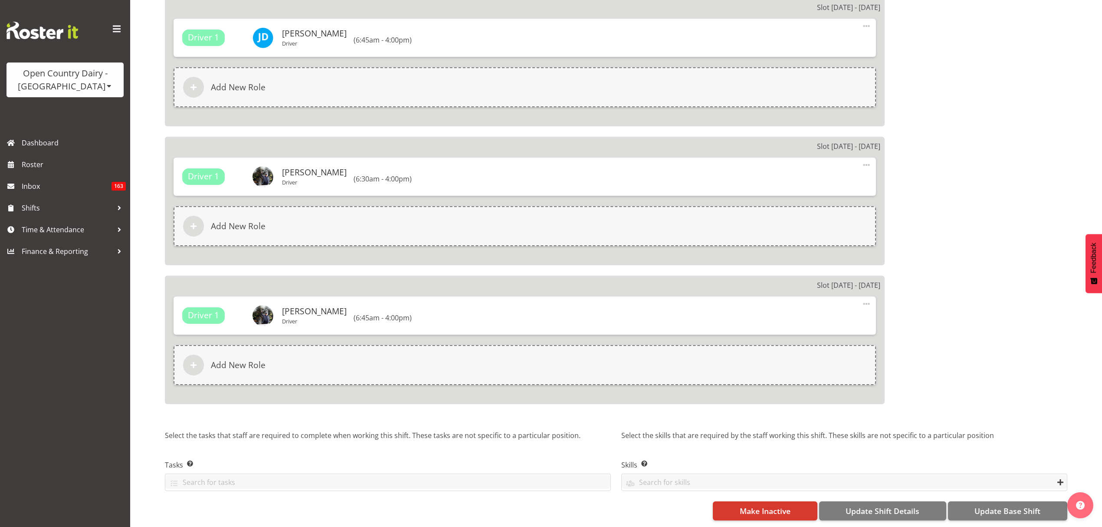
scroll to position [1285, 0]
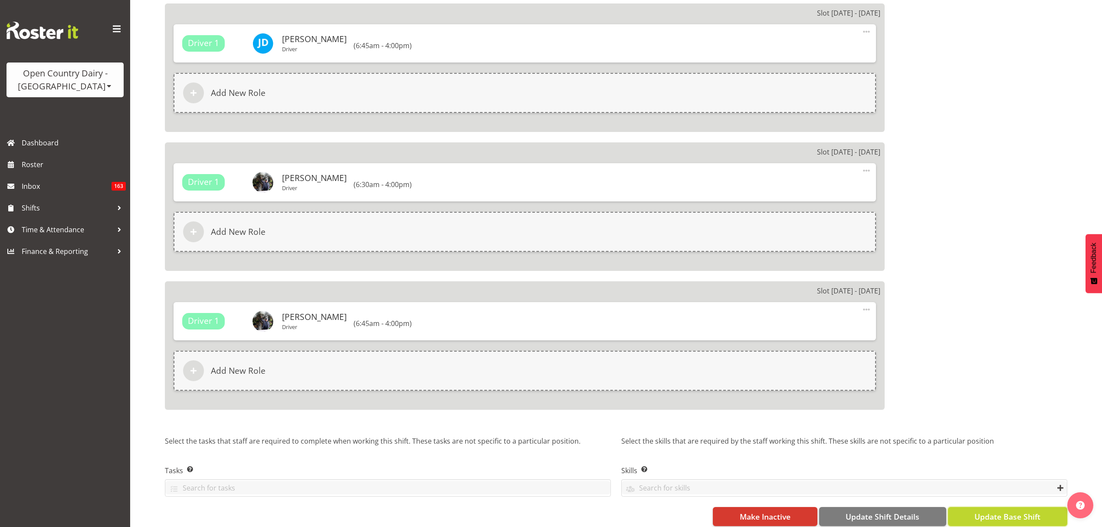
click at [996, 510] on span "Update Base Shift" at bounding box center [1007, 515] width 66 height 11
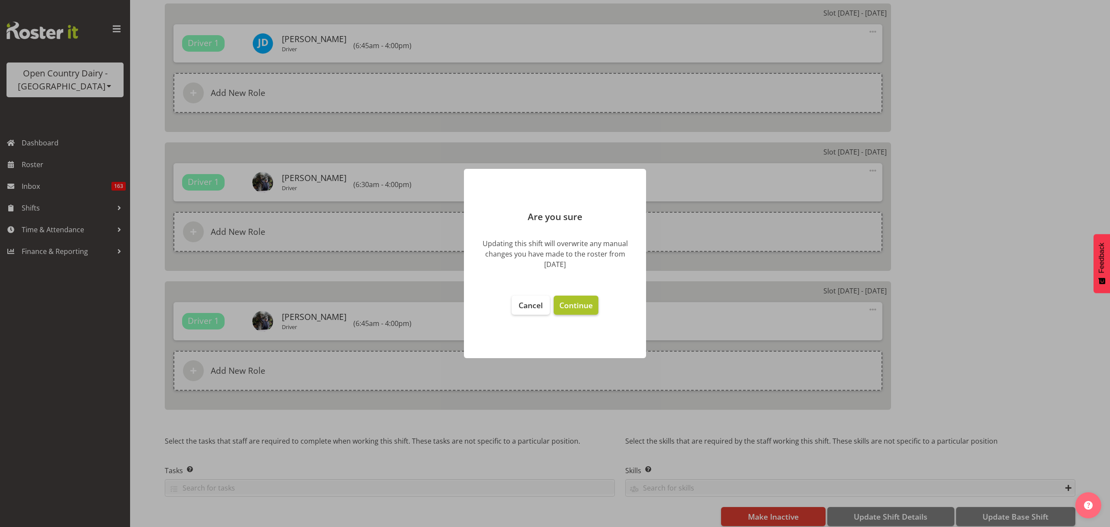
click at [587, 303] on span "Continue" at bounding box center [575, 305] width 33 height 10
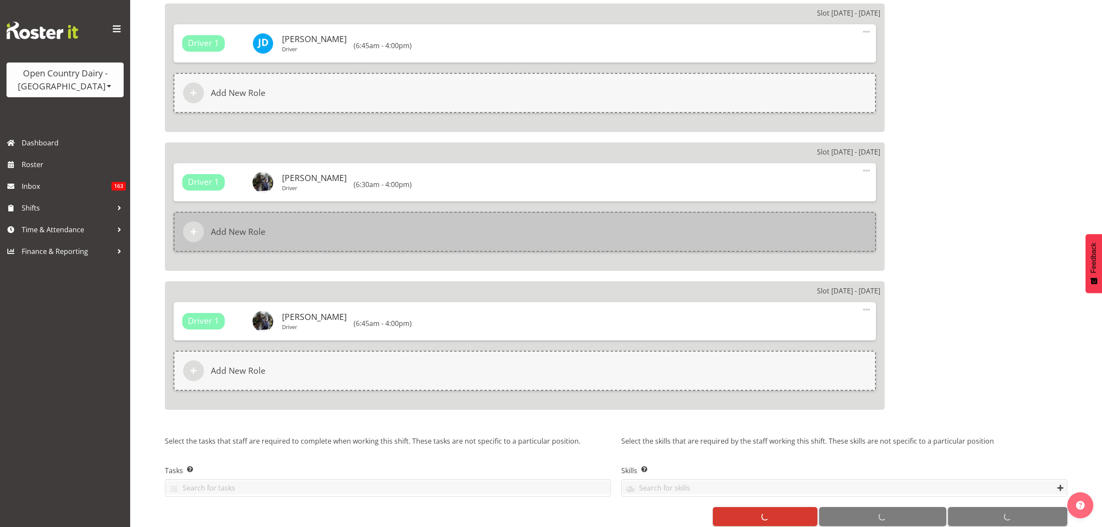
select select
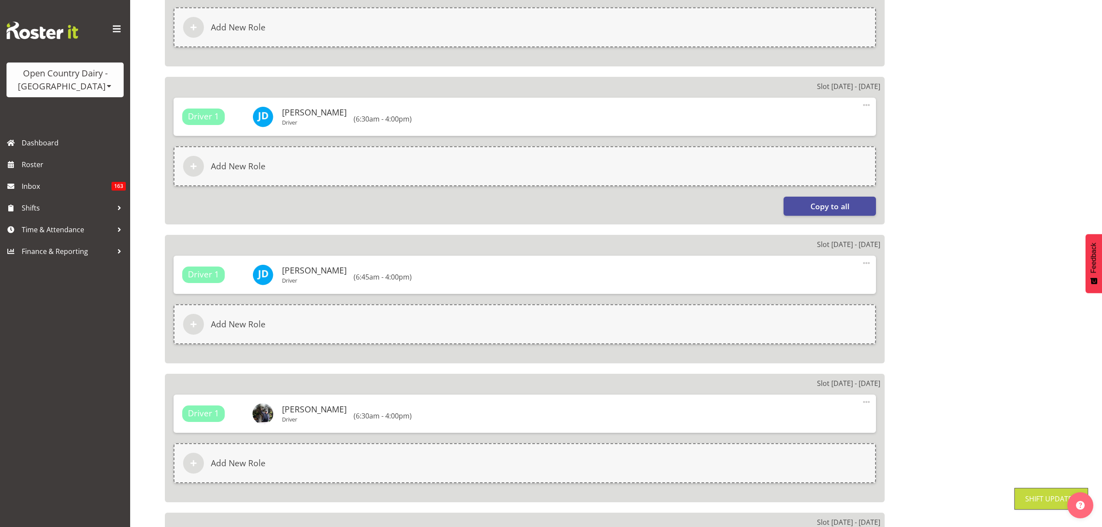
scroll to position [776, 0]
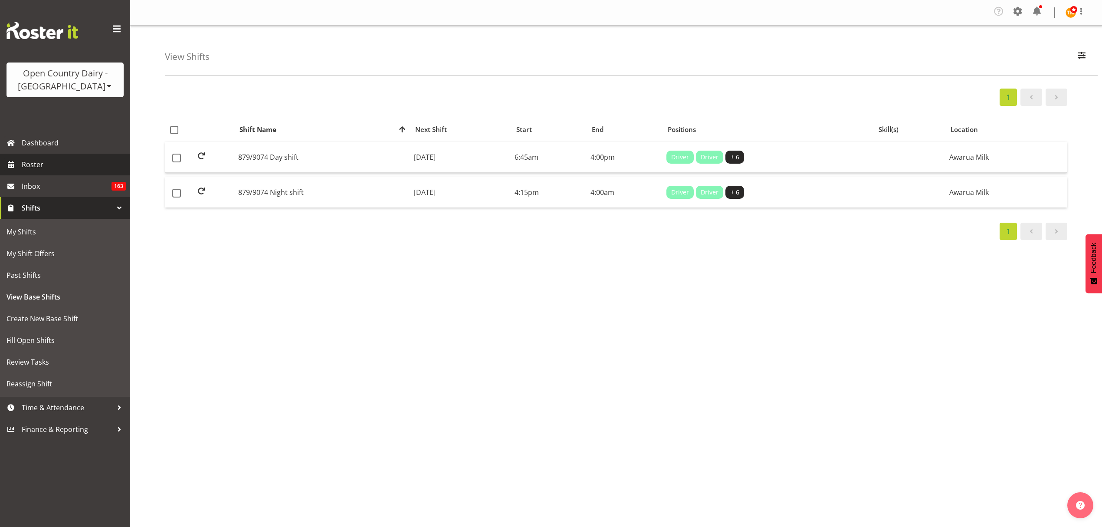
click at [66, 164] on span "Roster" at bounding box center [74, 164] width 104 height 13
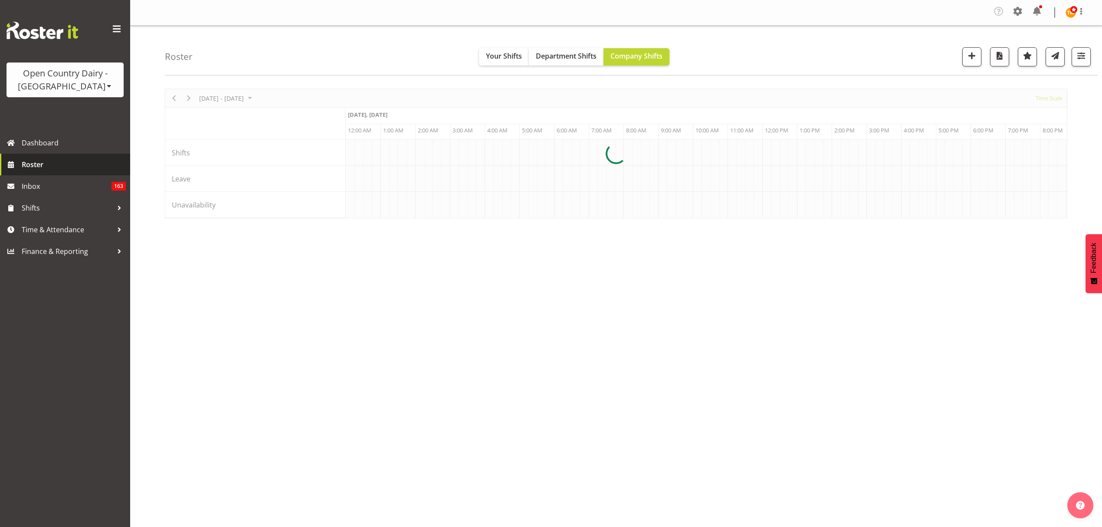
scroll to position [0, 1665]
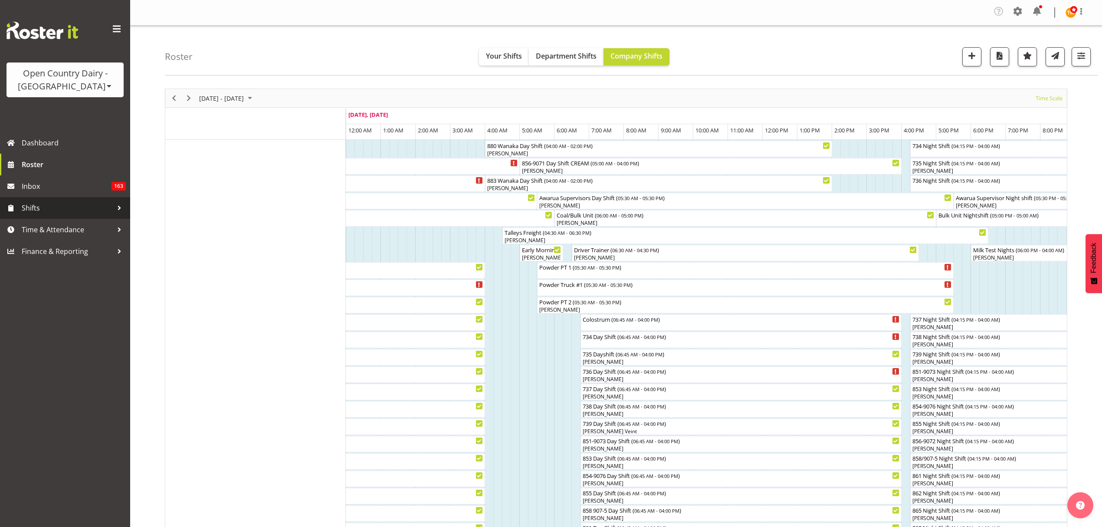
click at [103, 211] on span "Shifts" at bounding box center [67, 207] width 91 height 13
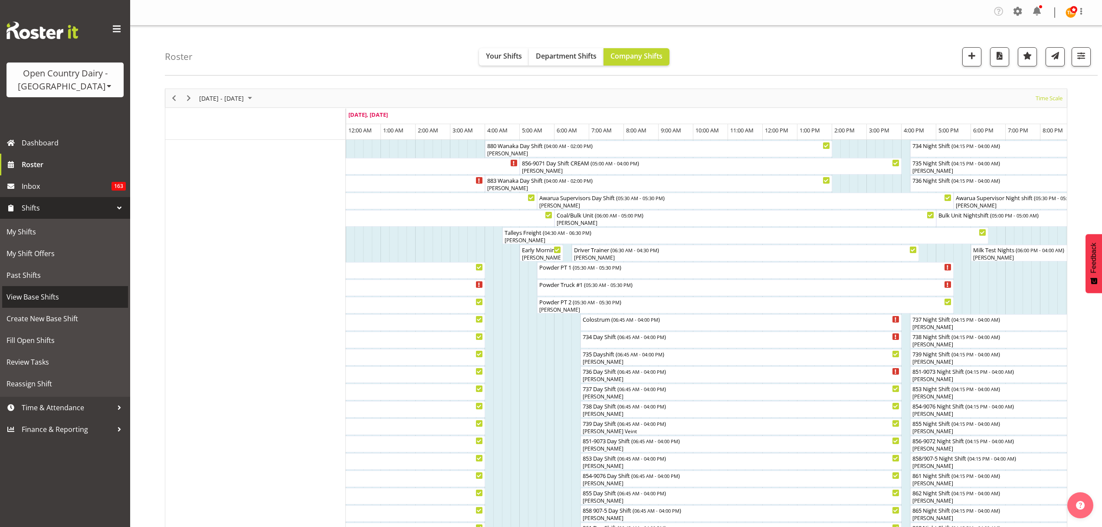
click at [74, 294] on span "View Base Shifts" at bounding box center [65, 296] width 117 height 13
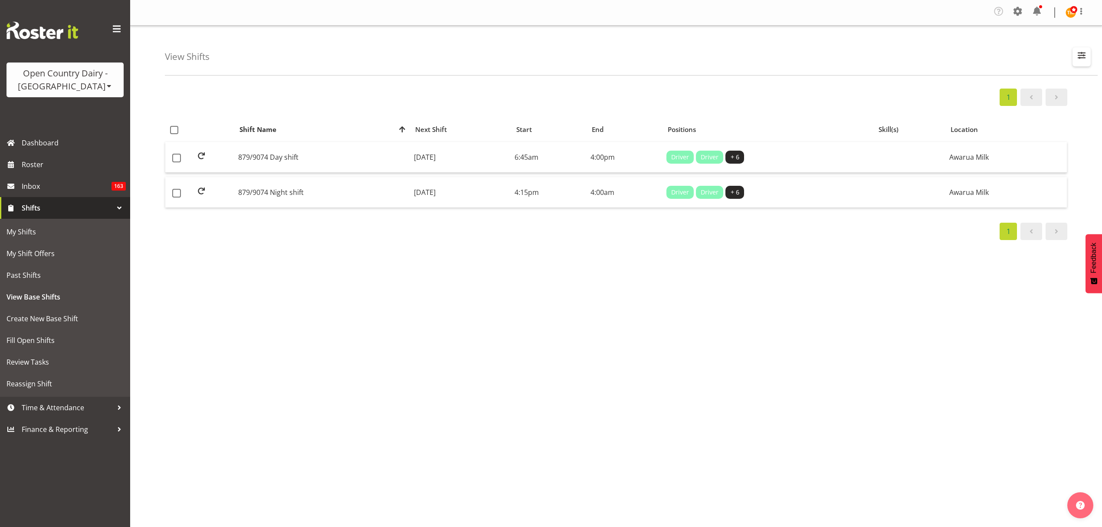
click at [1079, 56] on span "button" at bounding box center [1081, 54] width 11 height 11
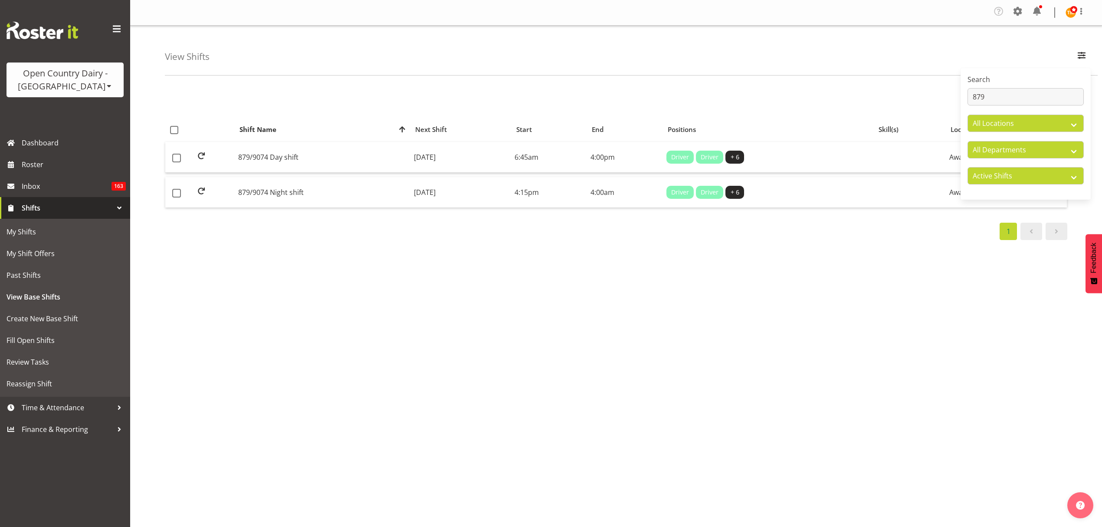
click at [981, 106] on div "Search 879 All Locations Awarua Milk Awarua Office Freight Horotiu office Wahar…" at bounding box center [1025, 134] width 130 height 124
click at [996, 99] on input "879" at bounding box center [1025, 96] width 116 height 17
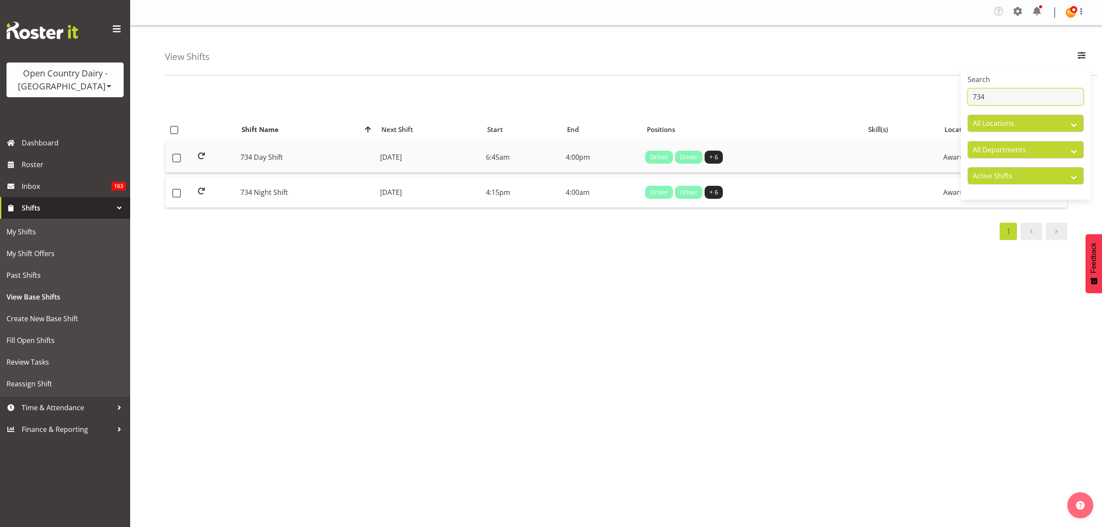
type input "734"
click at [286, 167] on td "734 Day Shift" at bounding box center [307, 157] width 140 height 31
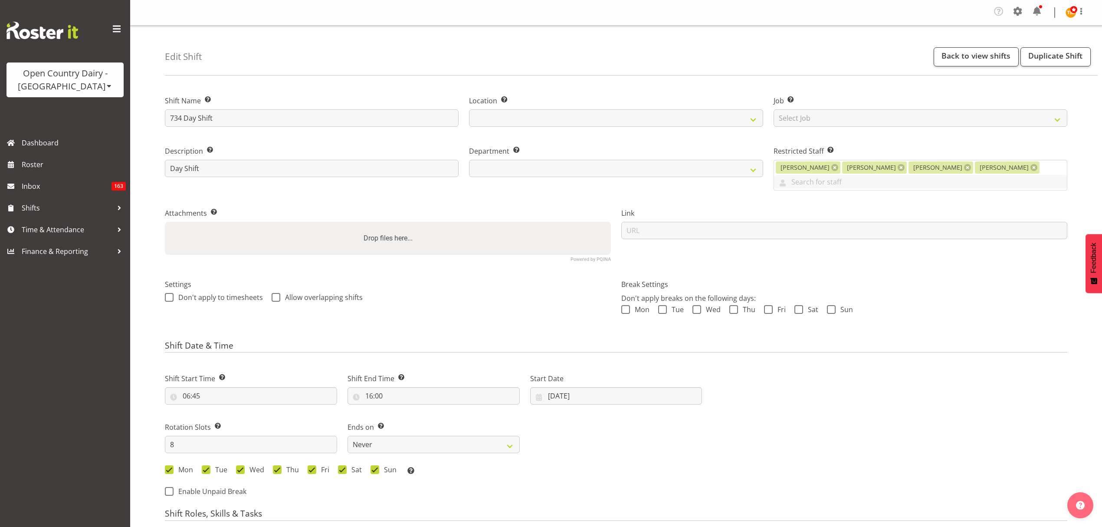
select select
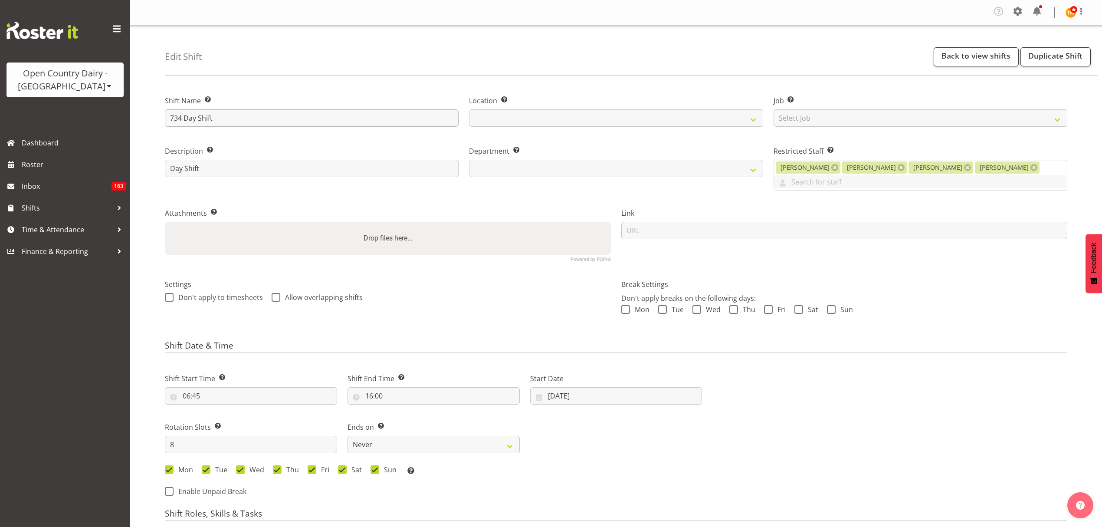
select select
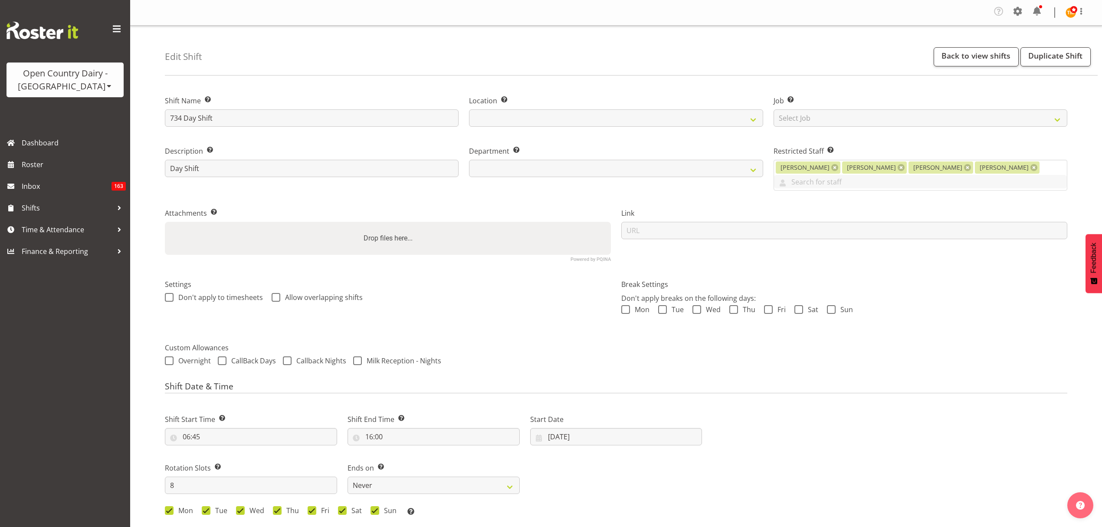
select select "905"
